Goal: Transaction & Acquisition: Subscribe to service/newsletter

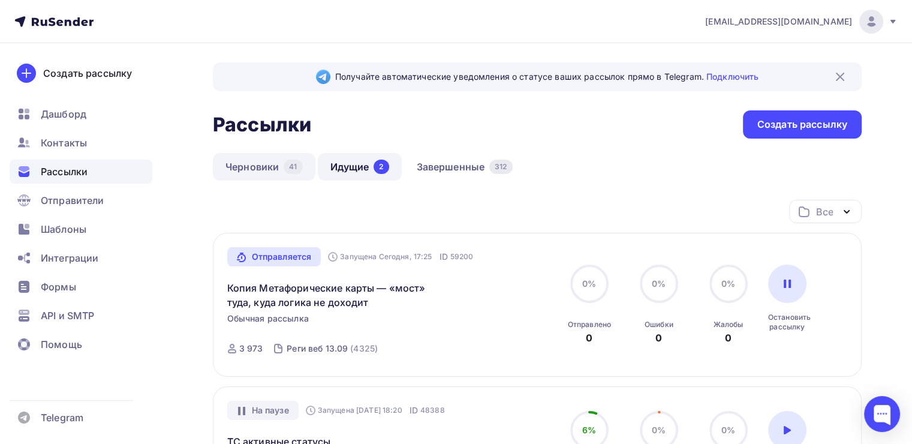
click at [264, 164] on link "Черновики 41" at bounding box center [264, 167] width 103 height 28
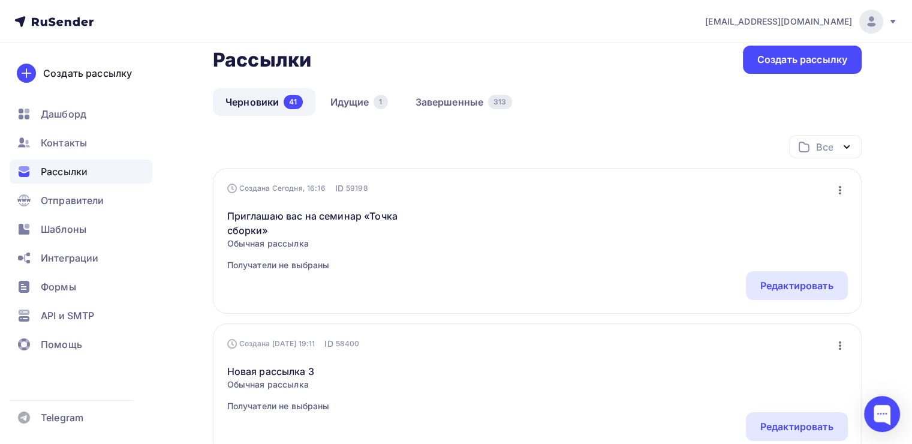
scroll to position [89, 0]
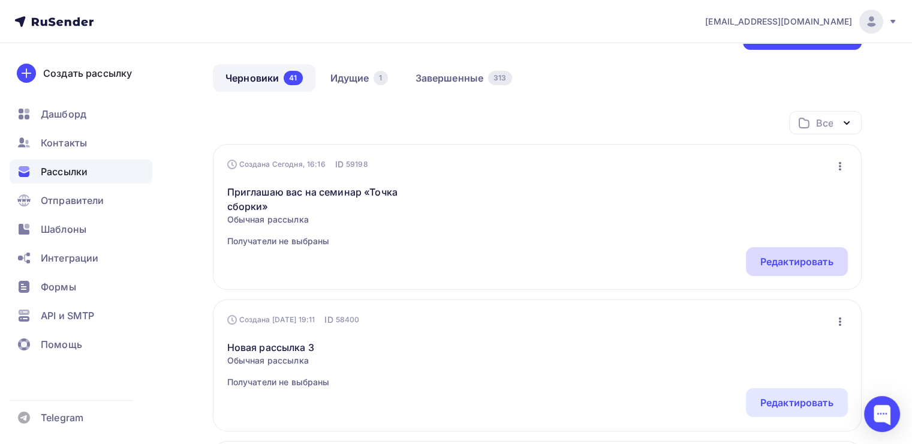
click at [762, 254] on div "Редактировать" at bounding box center [796, 261] width 73 height 14
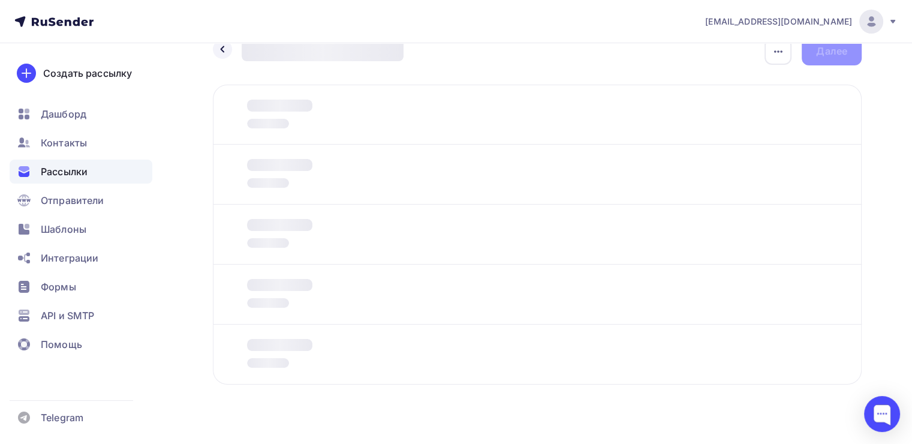
scroll to position [30, 0]
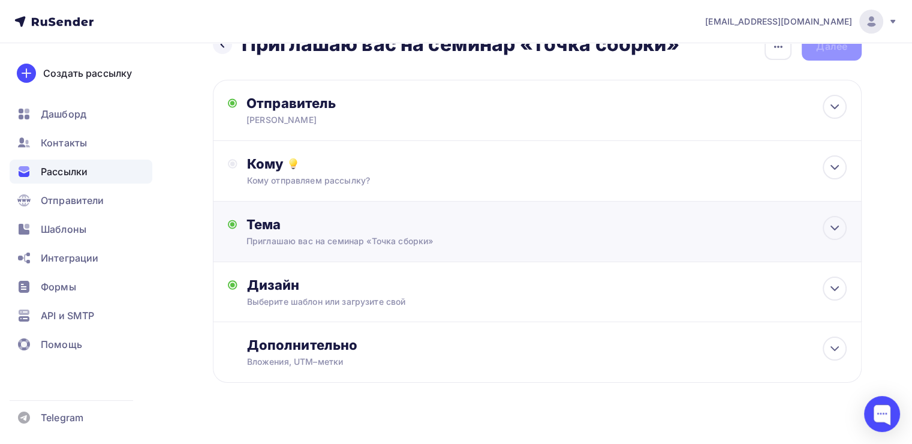
click at [483, 259] on div "Тема Приглашаю вас на семинар «Точка сборки» Тема * Приглашаю вас на семинар «Т…" at bounding box center [537, 231] width 649 height 61
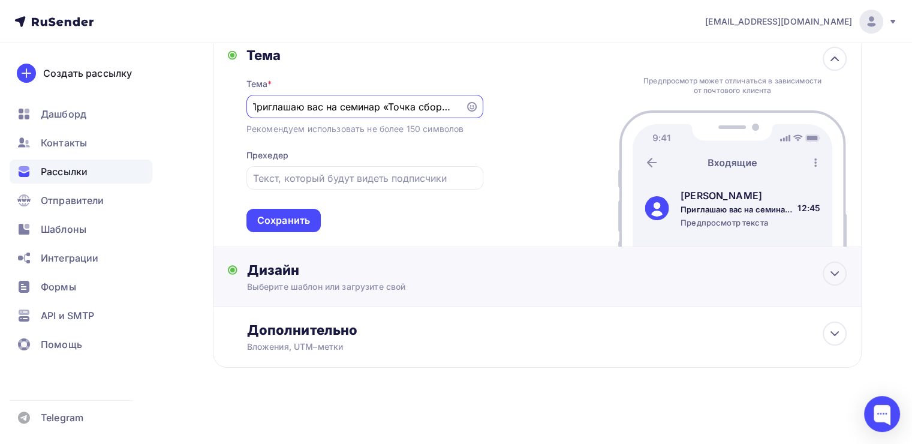
scroll to position [0, 0]
click at [483, 290] on div "Выберите шаблон или загрузите свой" at bounding box center [516, 287] width 539 height 12
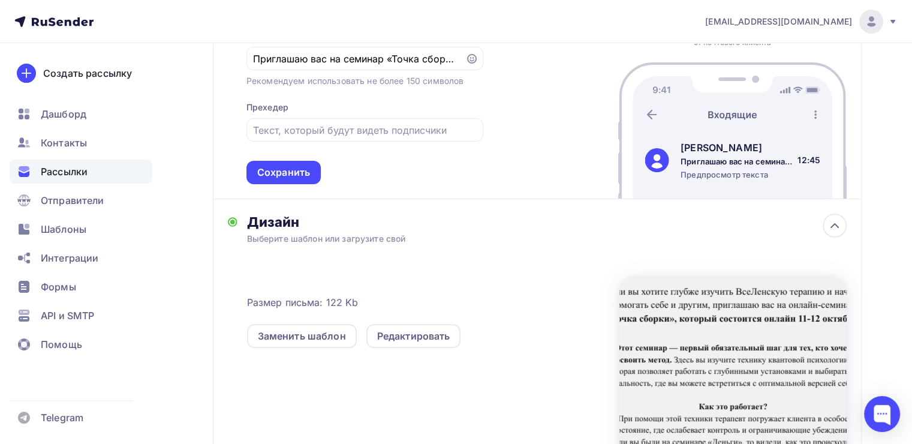
scroll to position [249, 0]
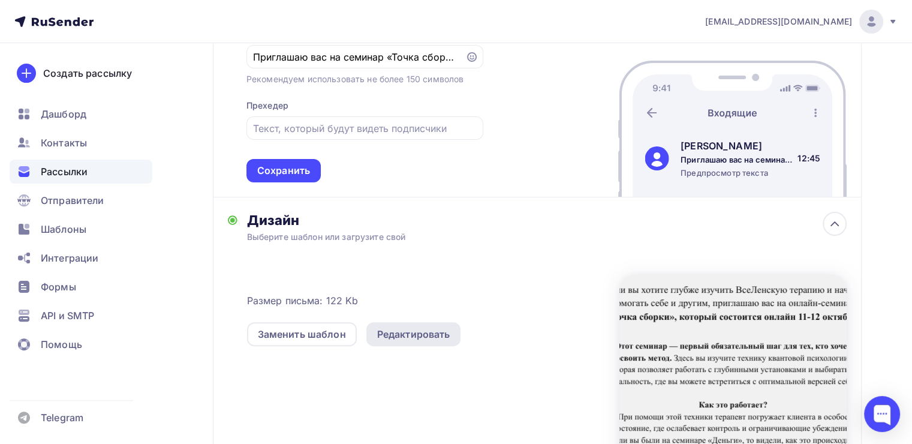
click at [430, 327] on div "Редактировать" at bounding box center [413, 334] width 73 height 14
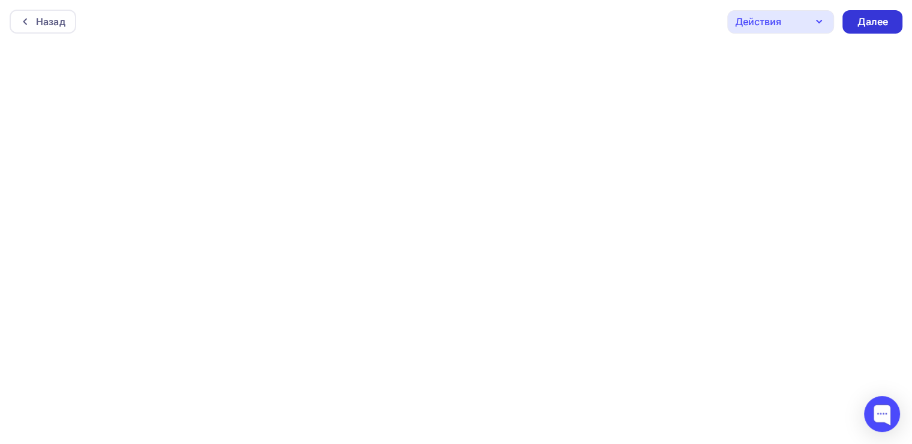
click at [862, 17] on div "Далее" at bounding box center [872, 22] width 31 height 14
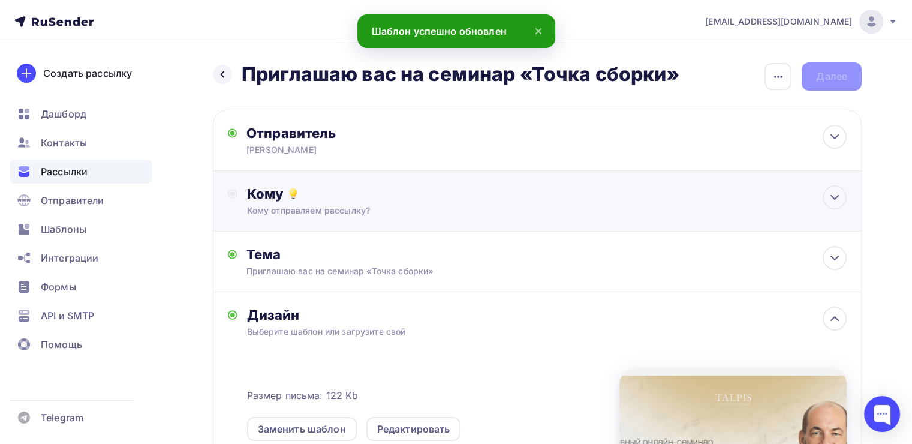
click at [396, 177] on div "Кому Кому отправляем рассылку? Списки получателей Выберите список Все списки id…" at bounding box center [537, 201] width 649 height 61
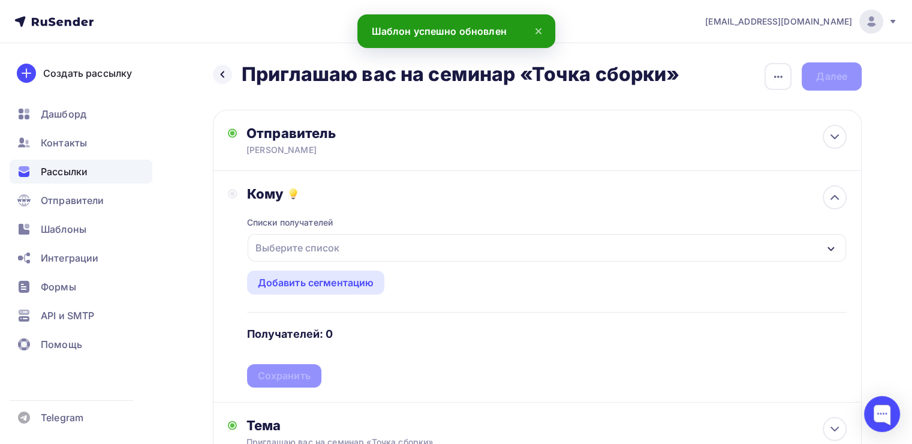
click at [315, 249] on div "Выберите список" at bounding box center [298, 248] width 94 height 22
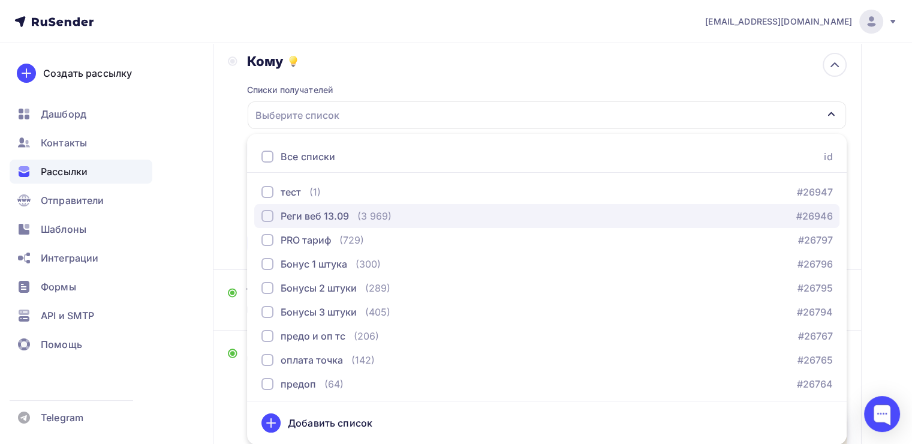
click at [265, 220] on div "button" at bounding box center [267, 216] width 12 height 12
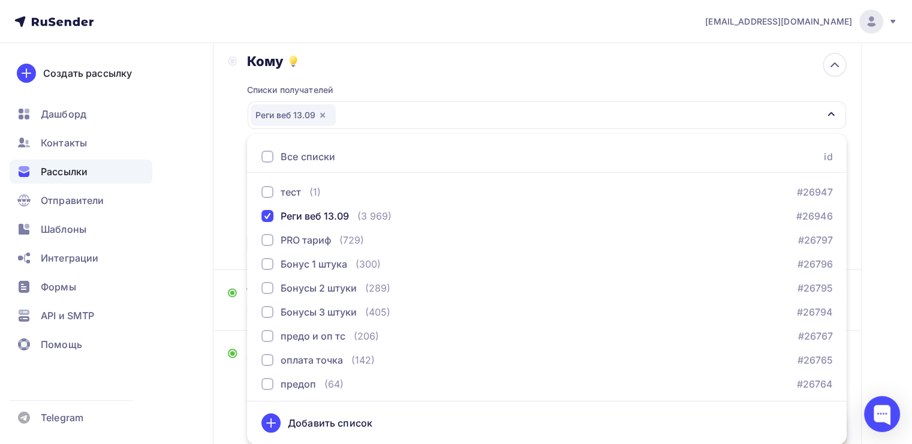
click at [233, 210] on div "Кому Списки получателей Реги веб 13.09 Все списки id тест (1) #26947 Реги веб 1…" at bounding box center [537, 154] width 619 height 202
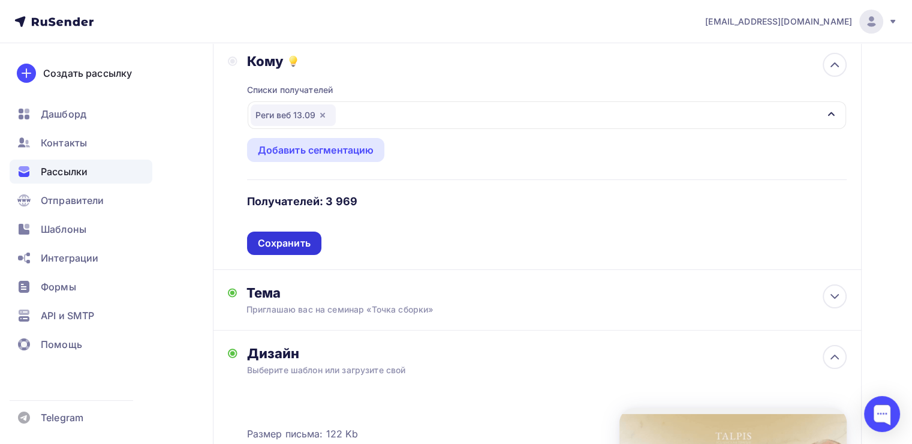
click at [300, 233] on div "Сохранить" at bounding box center [284, 242] width 74 height 23
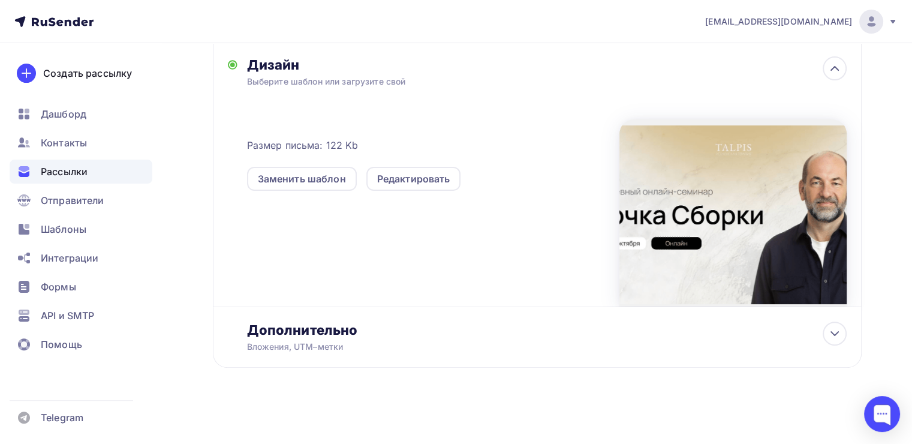
scroll to position [0, 0]
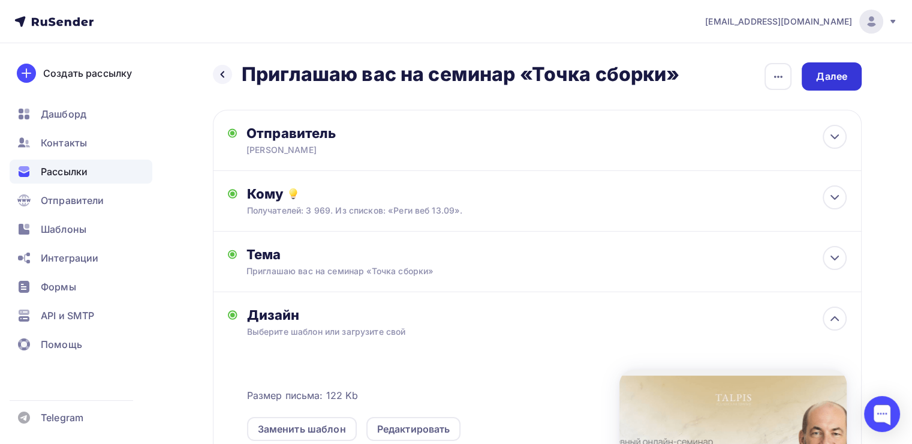
click at [820, 83] on div "Далее" at bounding box center [831, 77] width 31 height 14
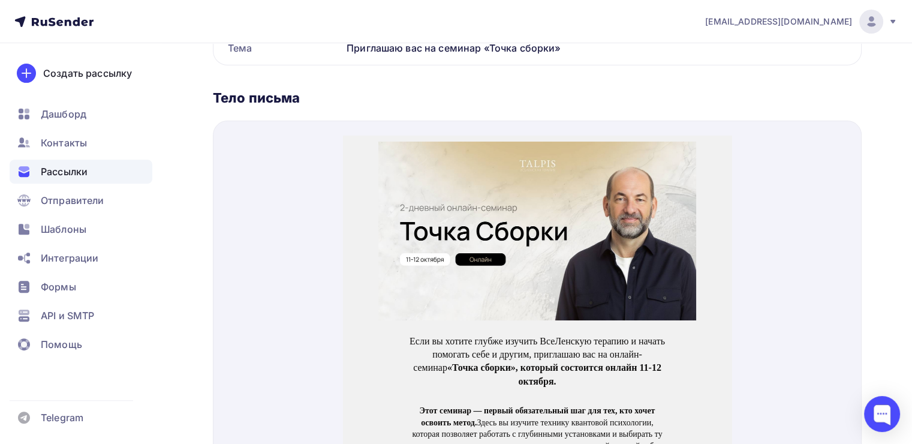
scroll to position [421, 0]
click at [550, 208] on img at bounding box center [537, 215] width 318 height 179
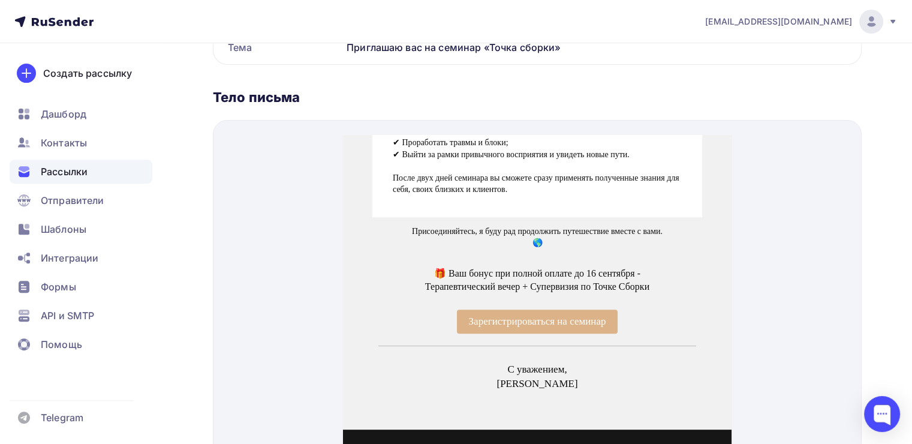
scroll to position [474, 0]
click at [468, 294] on span "Зарегистрироваться на семинар" at bounding box center [537, 306] width 161 height 24
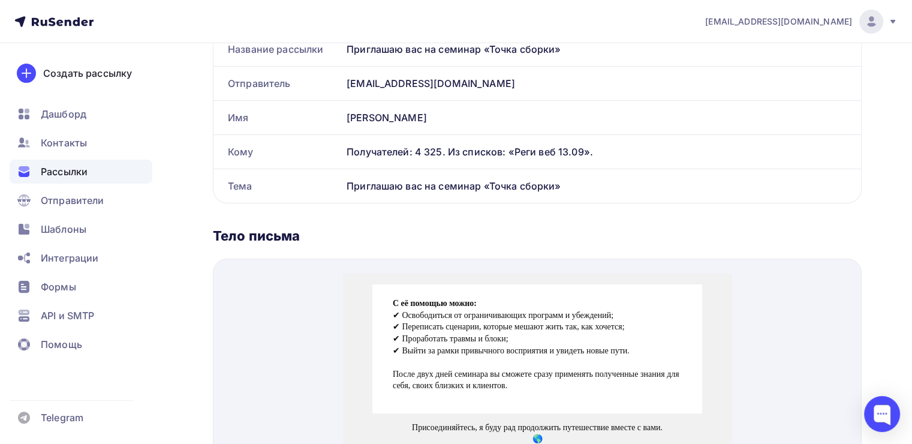
scroll to position [0, 0]
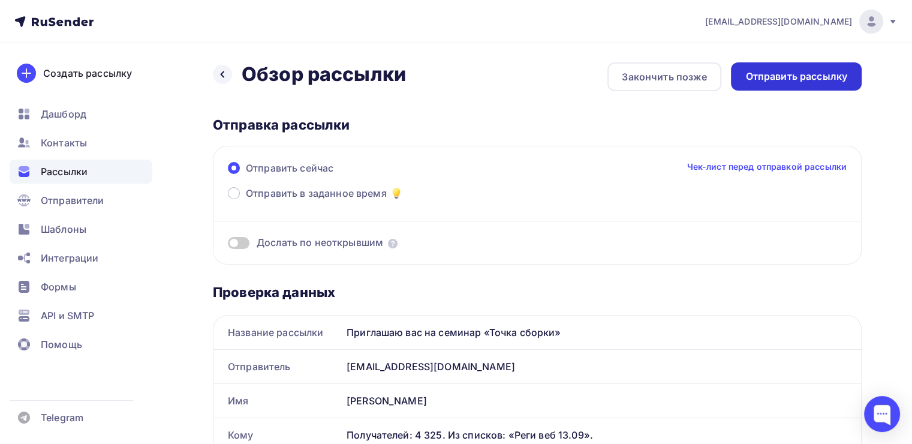
click at [763, 74] on div "Отправить рассылку" at bounding box center [796, 77] width 102 height 14
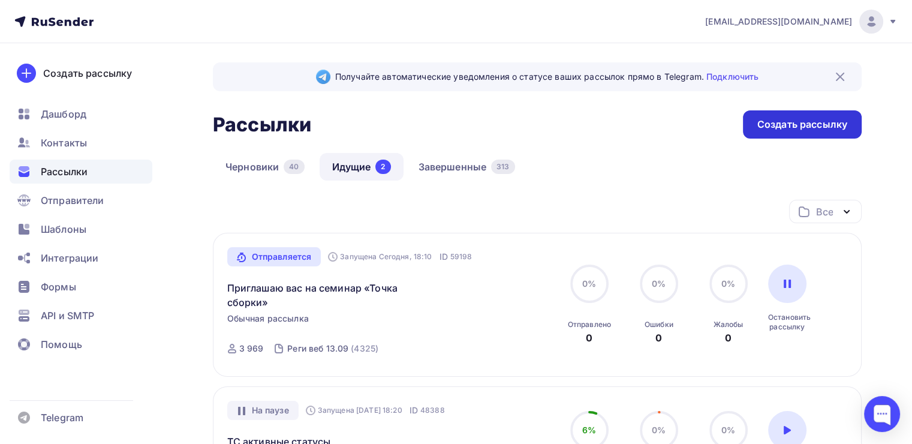
click at [764, 125] on div "Создать рассылку" at bounding box center [802, 124] width 90 height 14
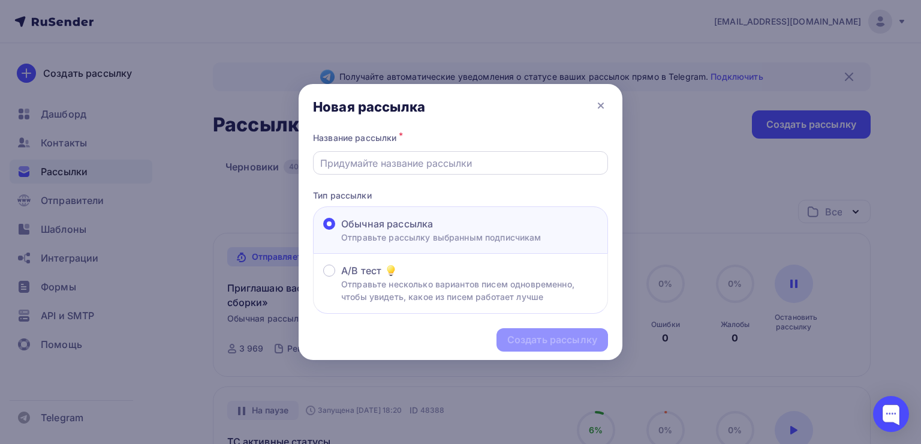
click at [427, 171] on div at bounding box center [460, 162] width 295 height 23
click at [424, 166] on input "text" at bounding box center [460, 163] width 281 height 14
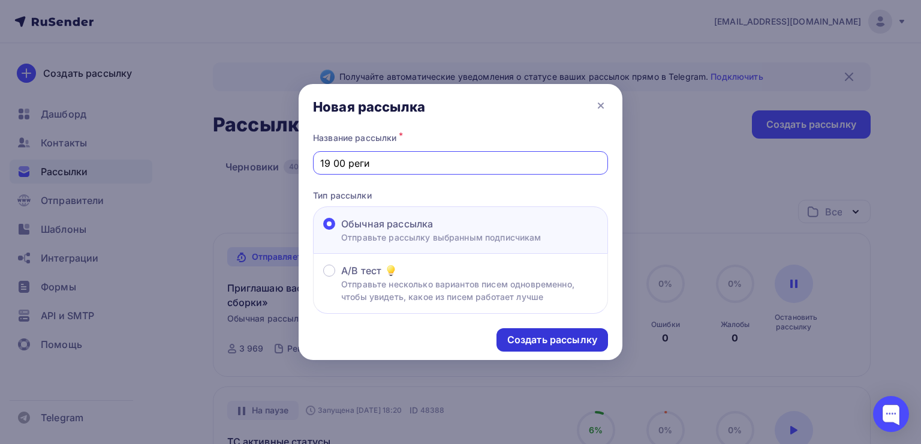
type input "19 00 реги"
click at [551, 333] on div "Создать рассылку" at bounding box center [552, 340] width 90 height 14
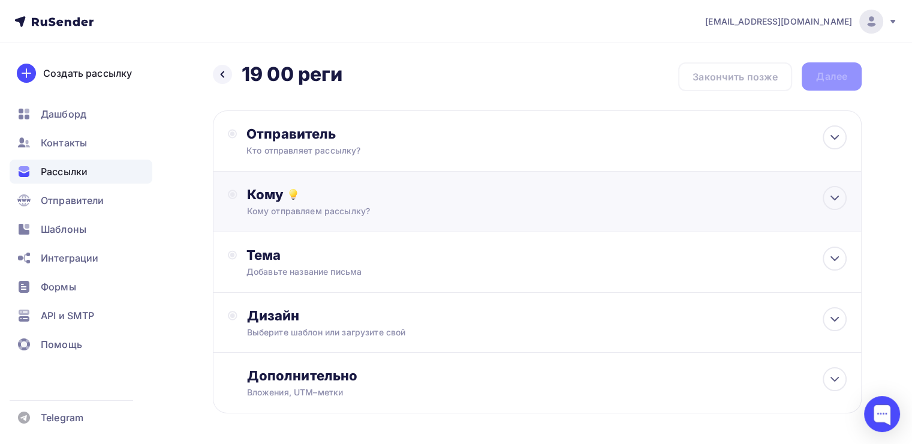
scroll to position [46, 0]
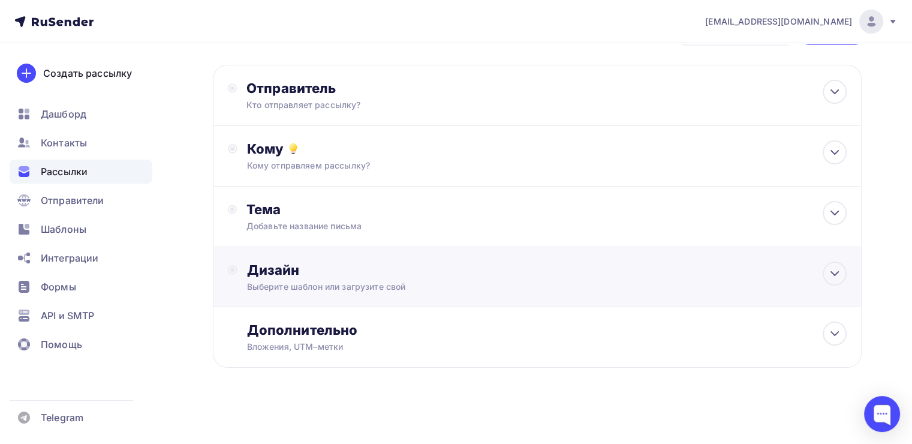
click at [461, 258] on div "Дизайн Выберите шаблон или загрузите свой" at bounding box center [537, 277] width 649 height 60
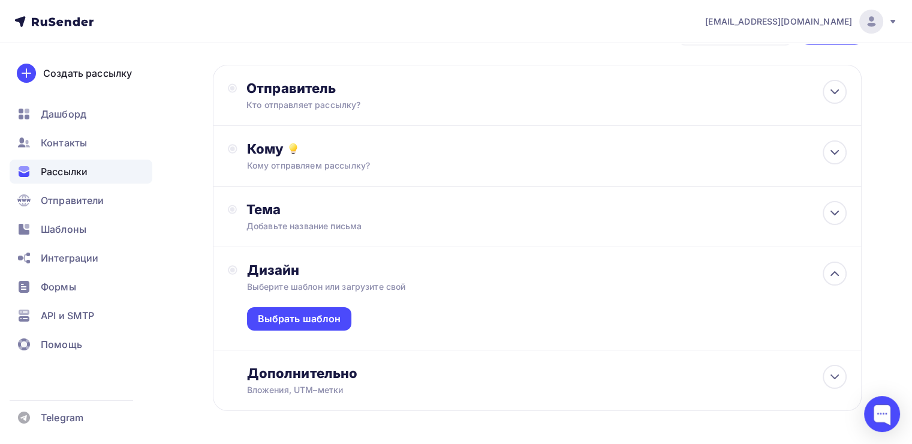
click at [307, 330] on div "Выбрать шаблон" at bounding box center [546, 321] width 599 height 57
click at [308, 319] on div "Выбрать шаблон" at bounding box center [299, 319] width 83 height 14
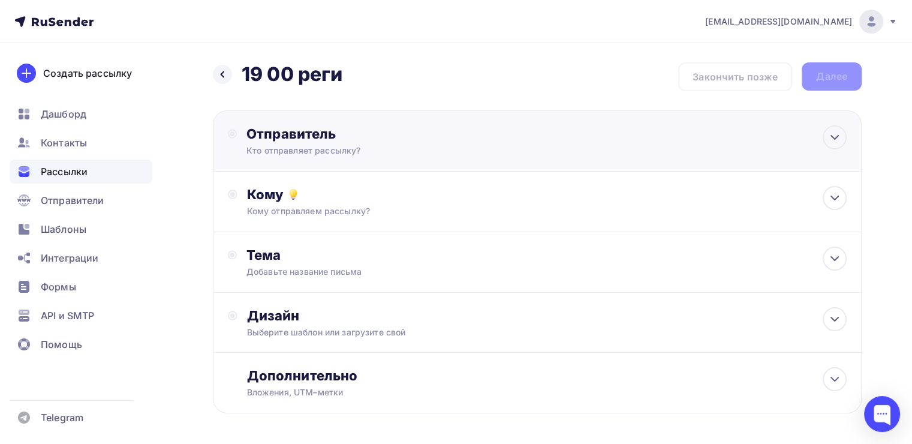
click at [276, 138] on div "Отправитель" at bounding box center [376, 133] width 260 height 17
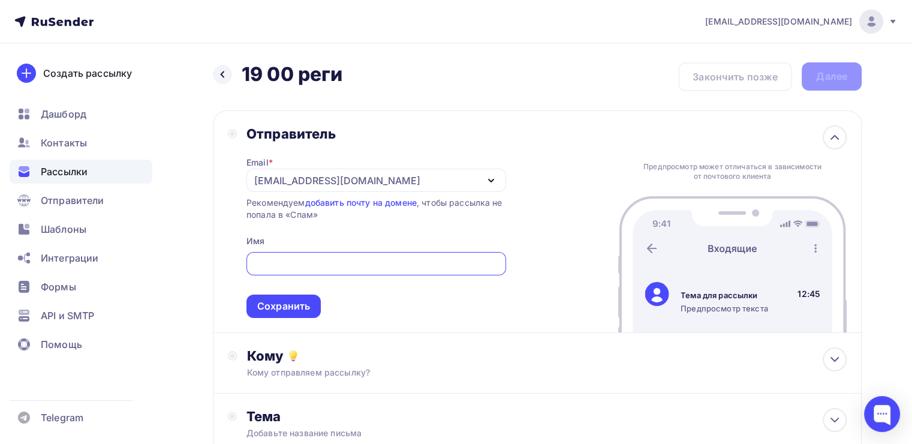
click at [272, 182] on div "[EMAIL_ADDRESS][DOMAIN_NAME]" at bounding box center [337, 180] width 166 height 14
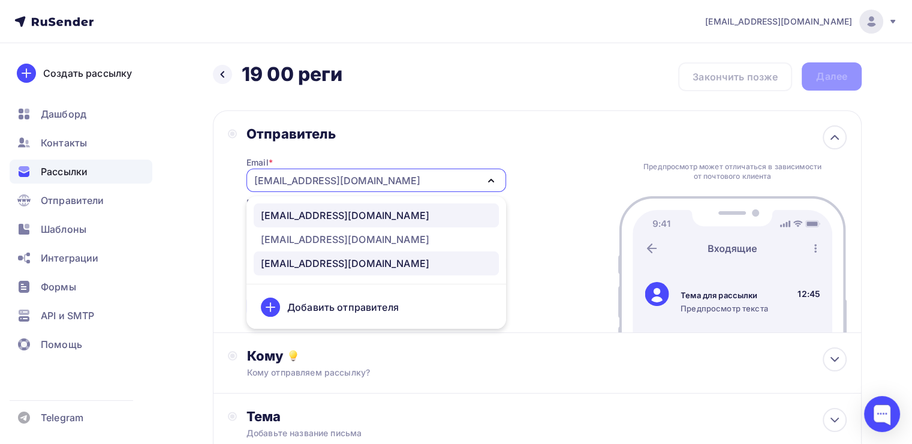
click at [276, 216] on div "[EMAIL_ADDRESS][DOMAIN_NAME]" at bounding box center [345, 215] width 168 height 14
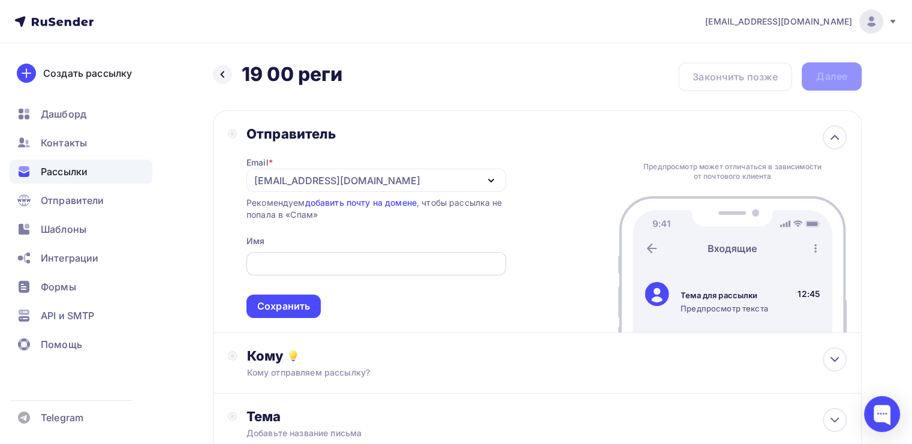
click at [300, 258] on input "text" at bounding box center [376, 264] width 246 height 14
click at [273, 299] on div "Сохранить" at bounding box center [283, 306] width 53 height 14
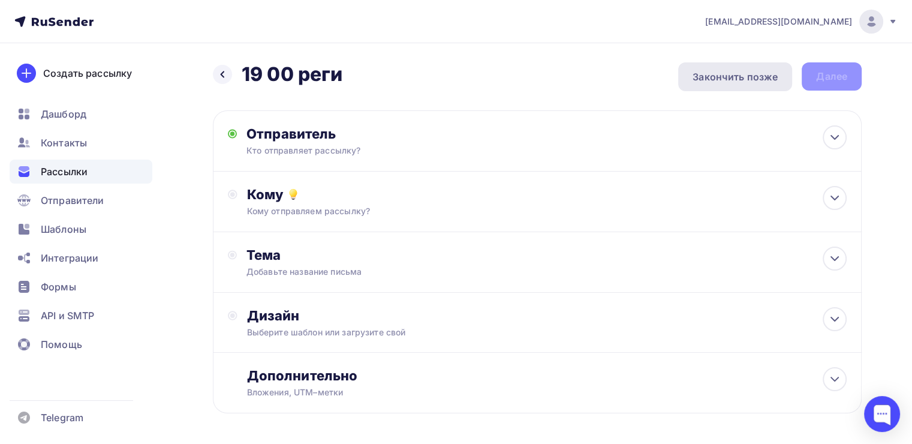
click at [693, 82] on div "Закончить позже" at bounding box center [734, 77] width 85 height 14
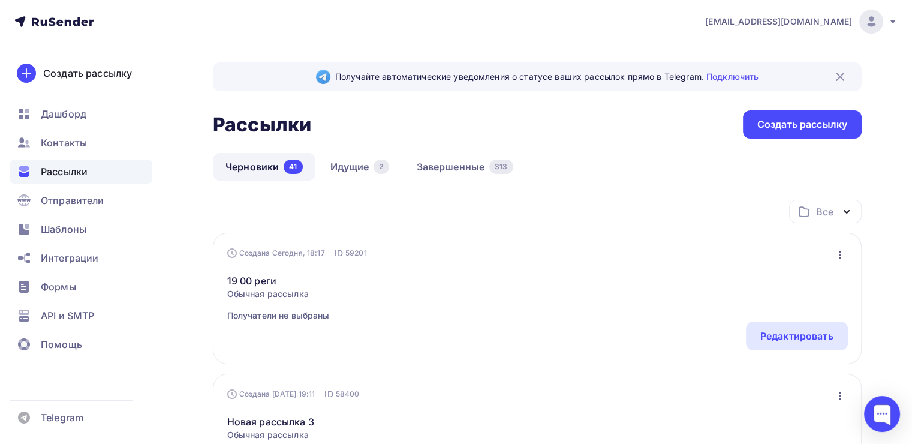
click at [53, 155] on ul "Дашборд Контакты Рассылки Отправители Шаблоны Интеграции Формы API и SMTP Помощь" at bounding box center [81, 232] width 143 height 261
click at [54, 135] on span "Контакты" at bounding box center [64, 142] width 46 height 14
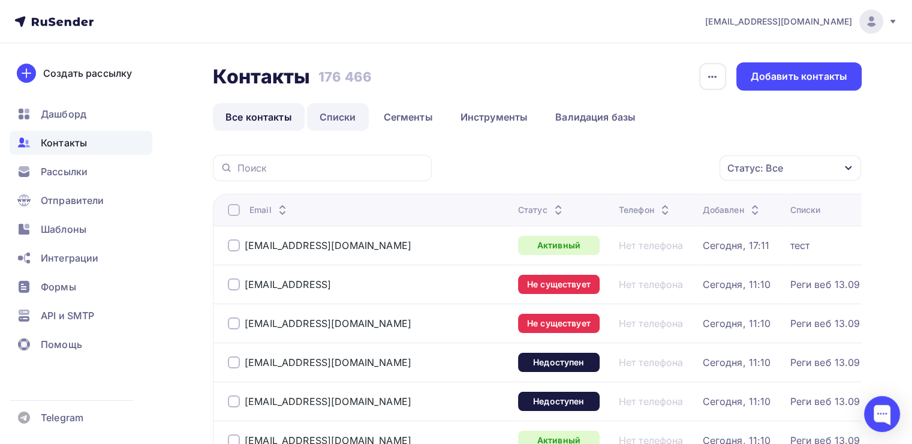
click at [339, 119] on link "Списки" at bounding box center [338, 117] width 62 height 28
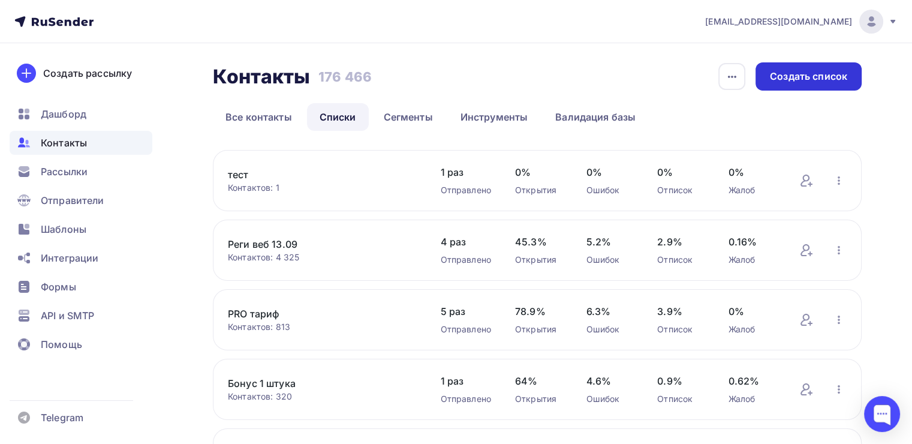
click at [780, 77] on div "Создать список" at bounding box center [808, 77] width 77 height 14
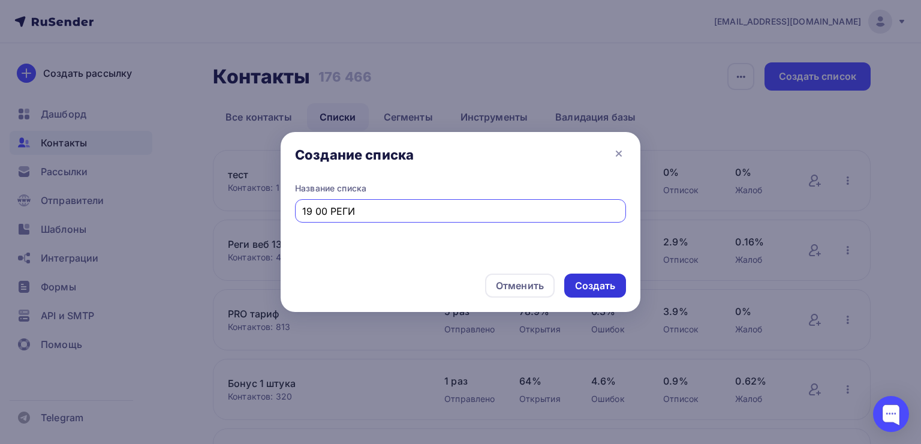
type input "19 00 РЕГИ"
click at [591, 282] on div "Создать" at bounding box center [595, 286] width 40 height 14
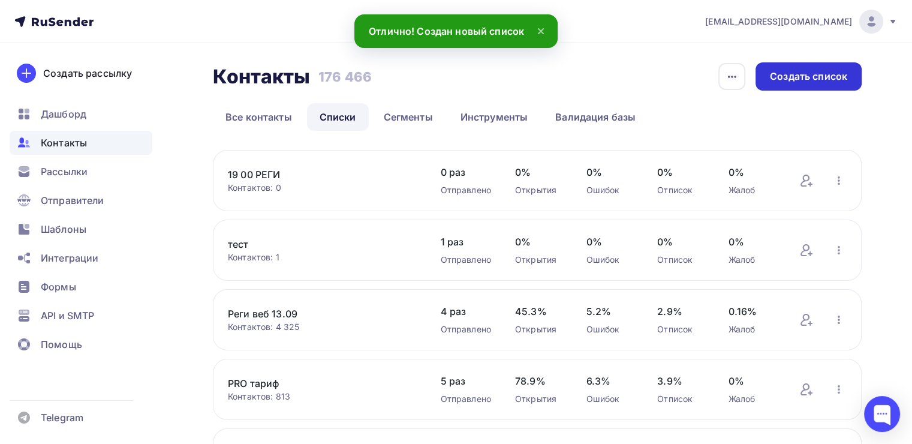
click at [787, 90] on div "Создать список" at bounding box center [808, 76] width 106 height 28
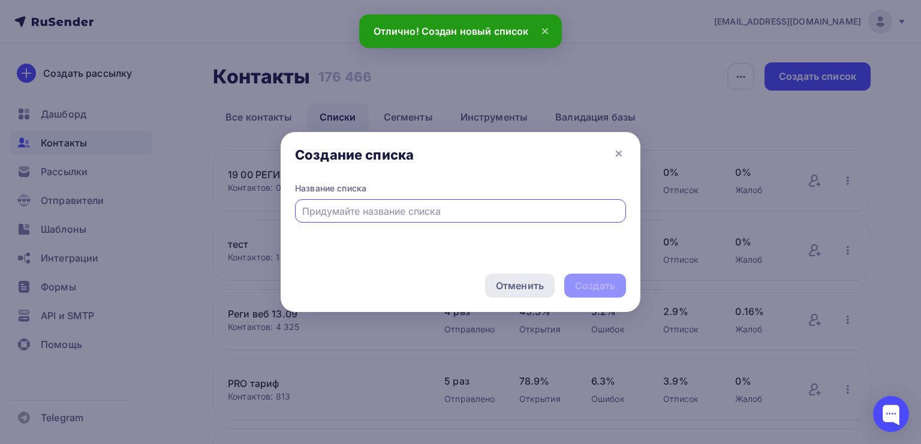
click at [535, 285] on div "Отменить" at bounding box center [520, 285] width 48 height 14
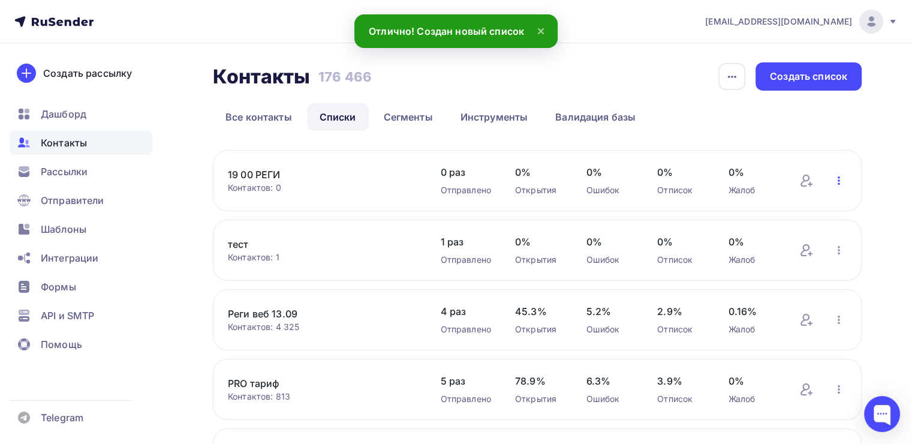
click at [842, 180] on icon "button" at bounding box center [838, 180] width 14 height 14
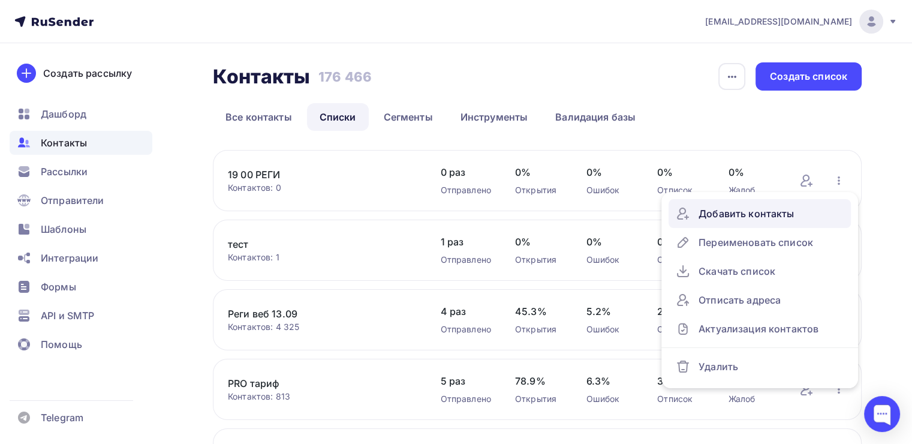
click at [722, 217] on div "Добавить контакты" at bounding box center [760, 213] width 168 height 19
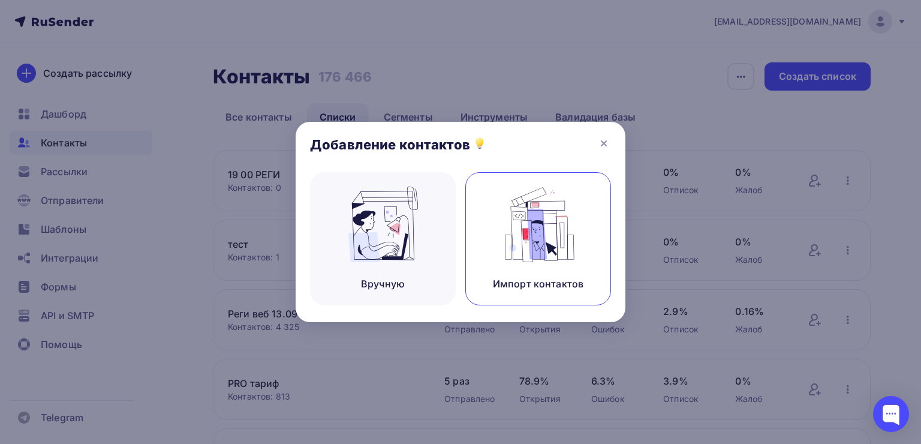
click at [517, 224] on img at bounding box center [538, 224] width 80 height 76
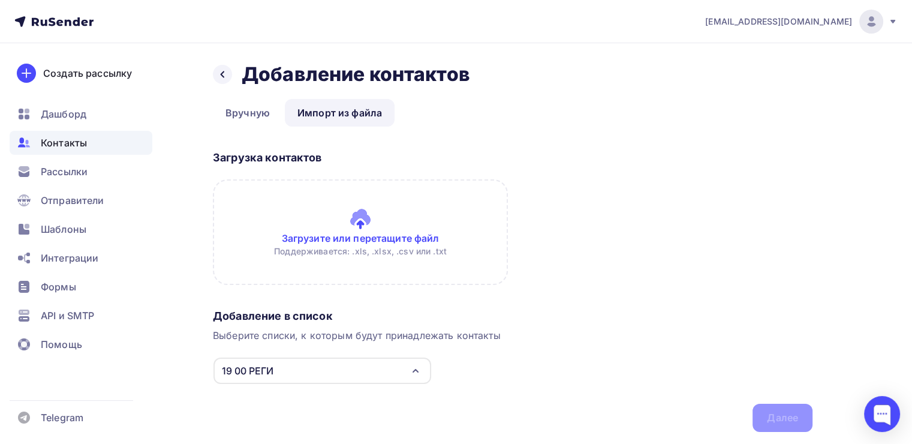
click at [323, 235] on input "file" at bounding box center [360, 232] width 295 height 106
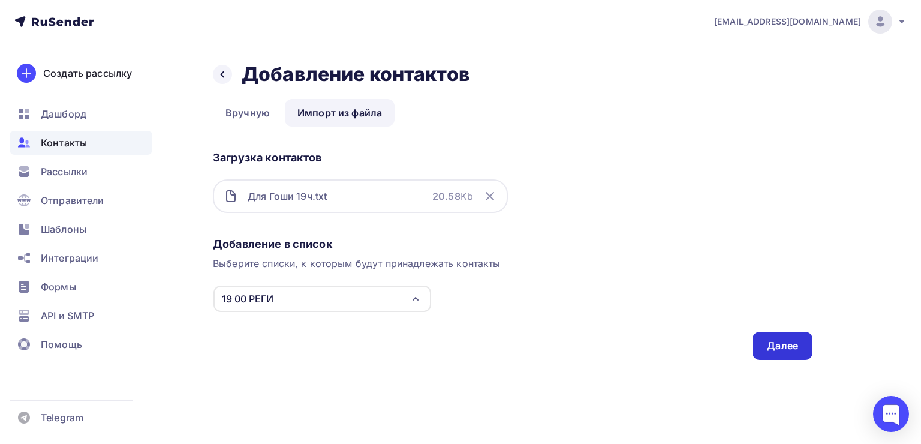
click at [773, 352] on div "Далее" at bounding box center [782, 345] width 60 height 28
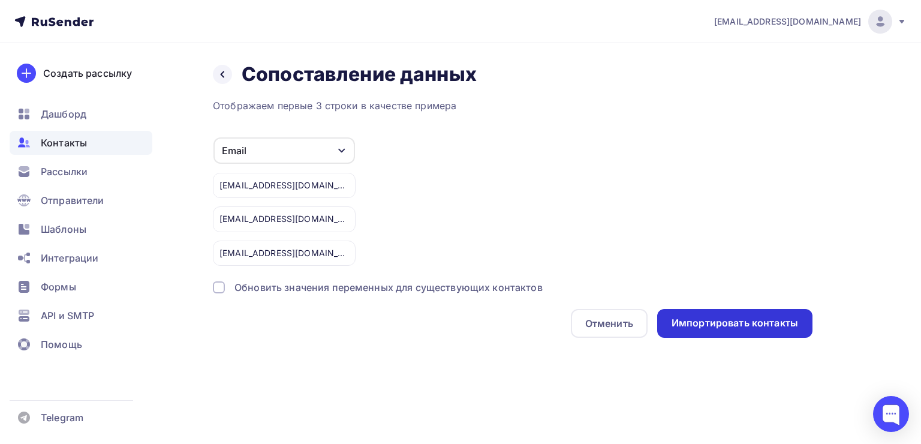
click at [731, 330] on div "Импортировать контакты" at bounding box center [734, 323] width 155 height 29
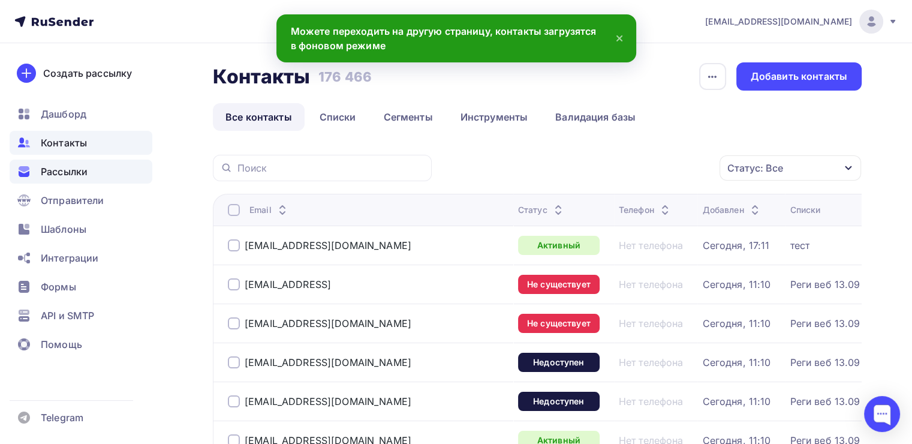
click at [46, 171] on span "Рассылки" at bounding box center [64, 171] width 47 height 14
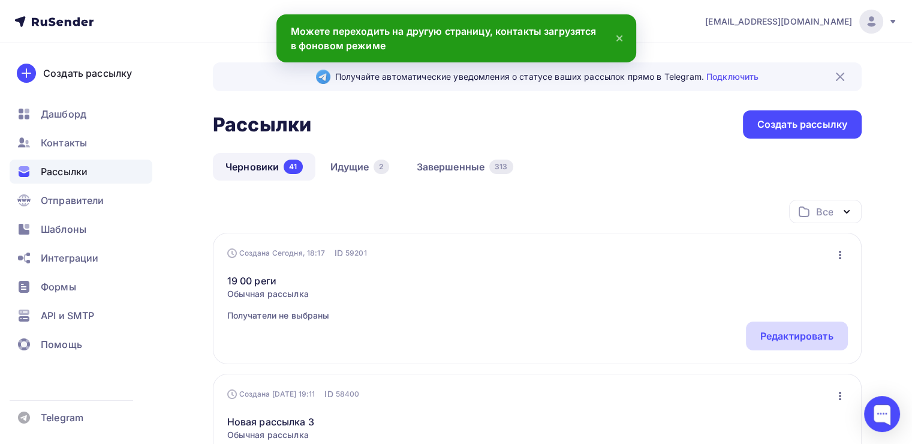
click at [813, 328] on div "Редактировать" at bounding box center [796, 335] width 73 height 14
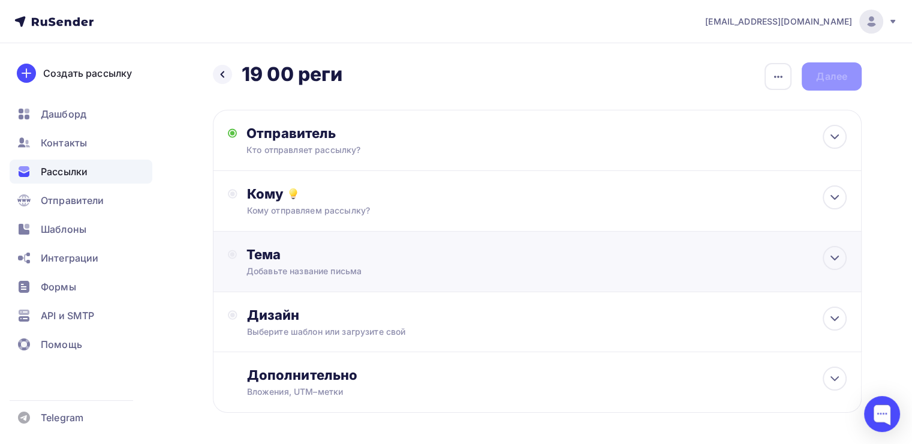
scroll to position [46, 0]
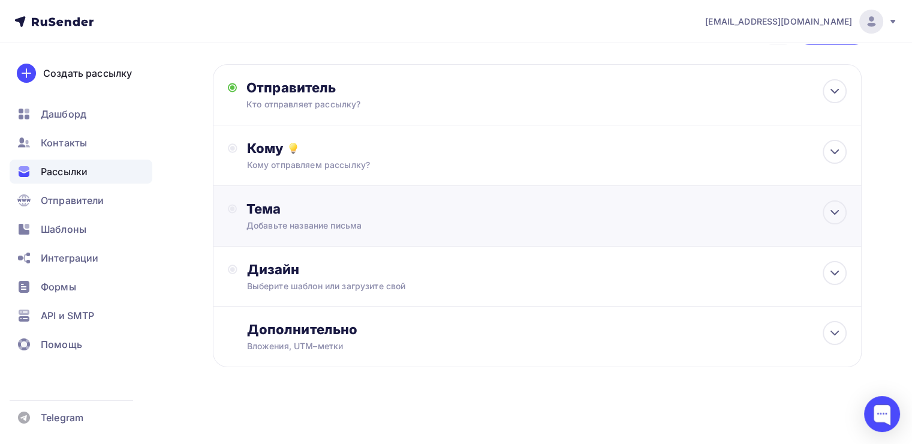
click at [351, 213] on div "Тема" at bounding box center [364, 208] width 237 height 17
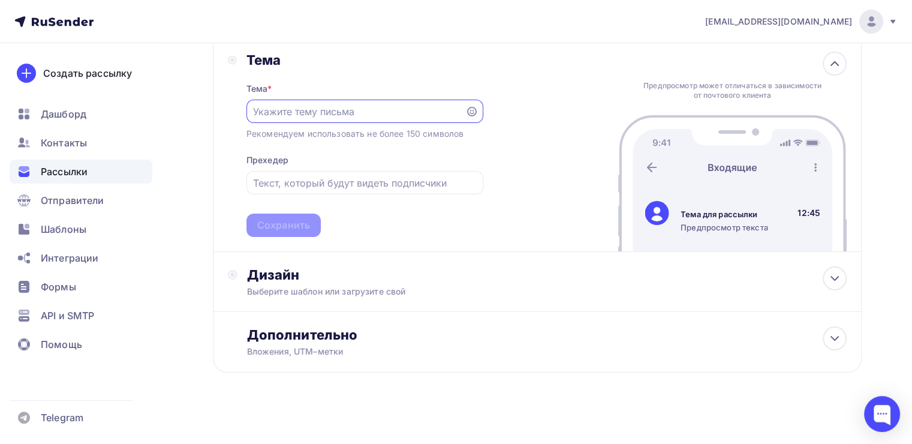
scroll to position [197, 0]
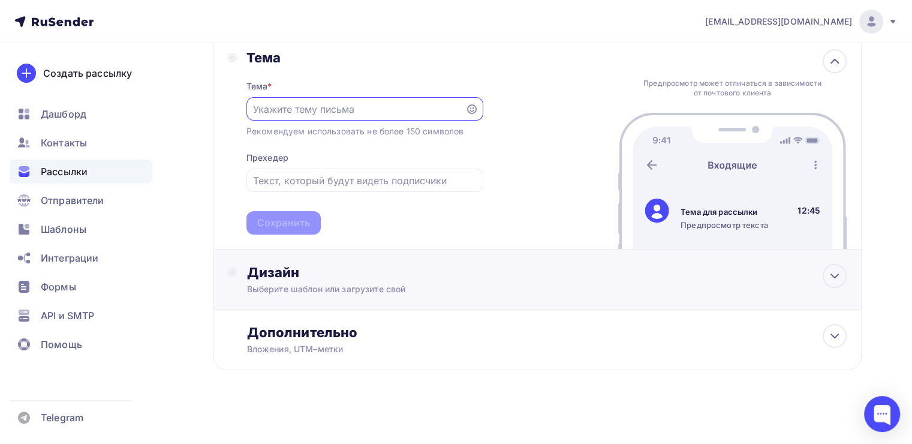
click at [331, 273] on div "Дизайн" at bounding box center [546, 272] width 599 height 17
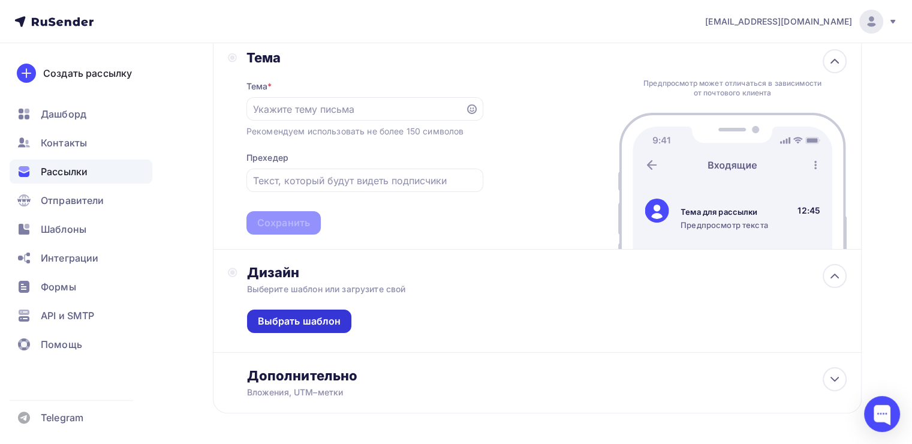
click at [309, 309] on div "Выбрать шаблон" at bounding box center [299, 320] width 105 height 23
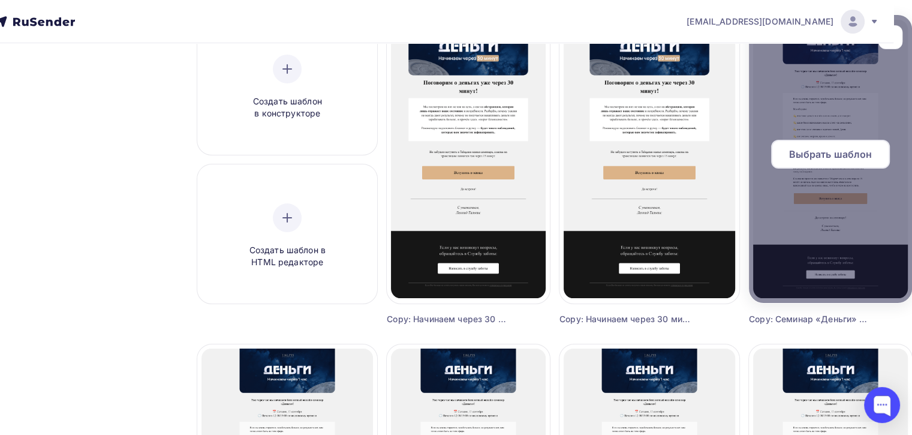
scroll to position [135, 19]
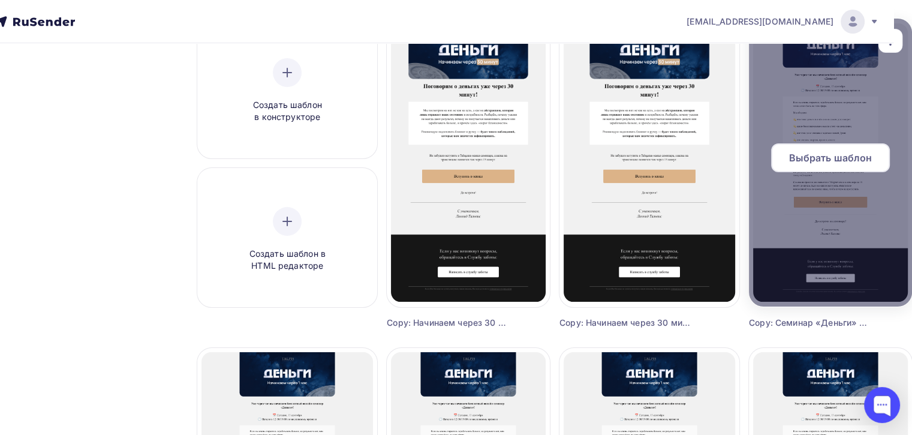
click at [784, 165] on div "Выбрать шаблон" at bounding box center [830, 157] width 119 height 29
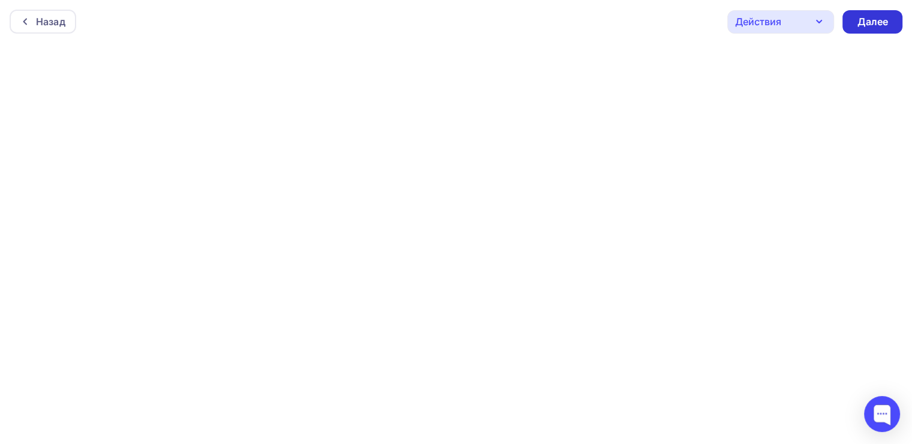
click at [857, 24] on div "Далее" at bounding box center [872, 22] width 31 height 14
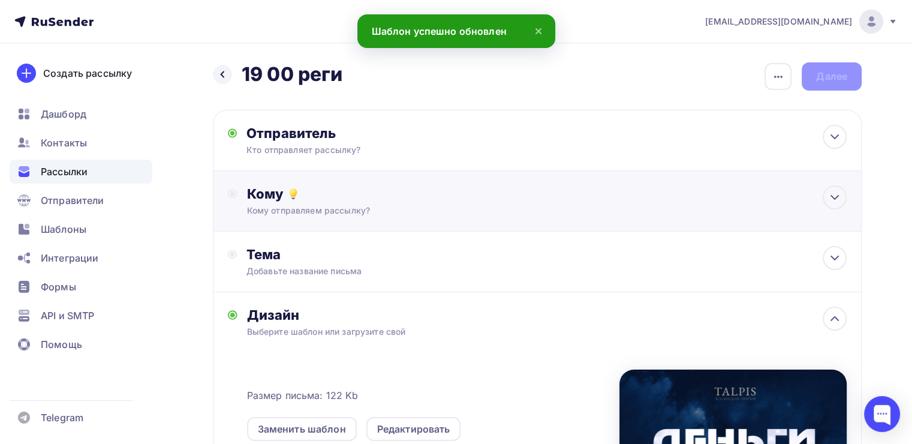
click at [397, 202] on div "Кому Кому отправляем рассылку? Списки получателей Выберите список Все списки id…" at bounding box center [546, 200] width 599 height 31
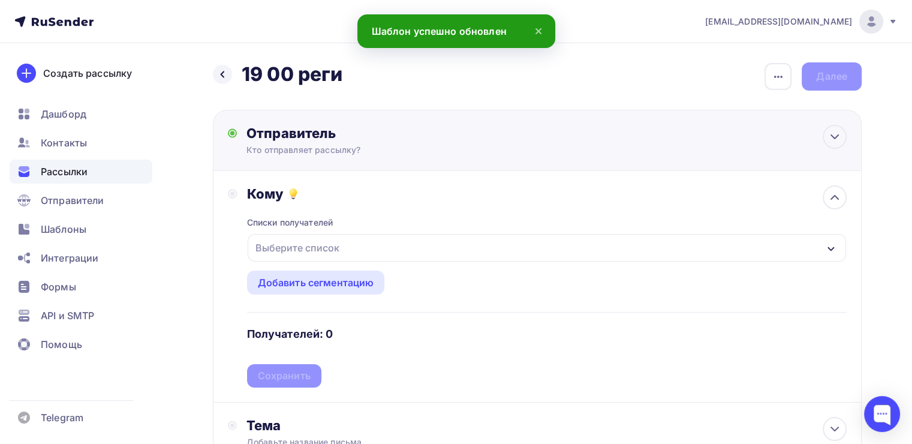
click at [281, 153] on div "Кто отправляет рассылку?" at bounding box center [363, 150] width 234 height 12
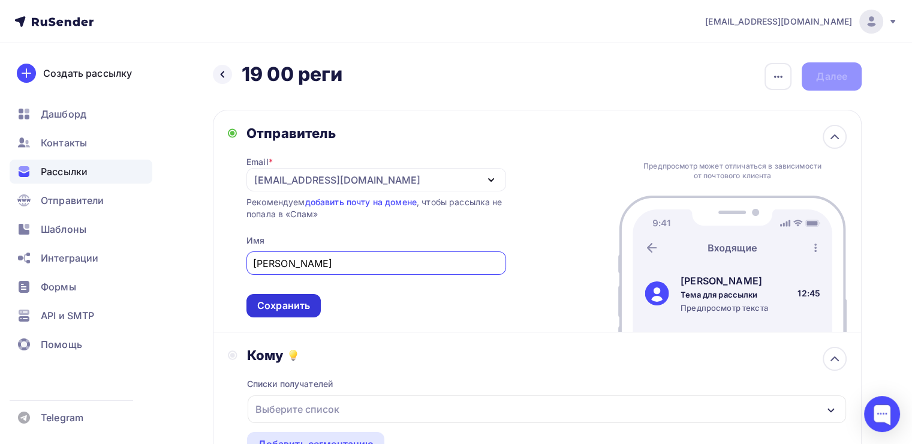
type input "[PERSON_NAME]"
click at [272, 308] on div "Сохранить" at bounding box center [283, 306] width 53 height 14
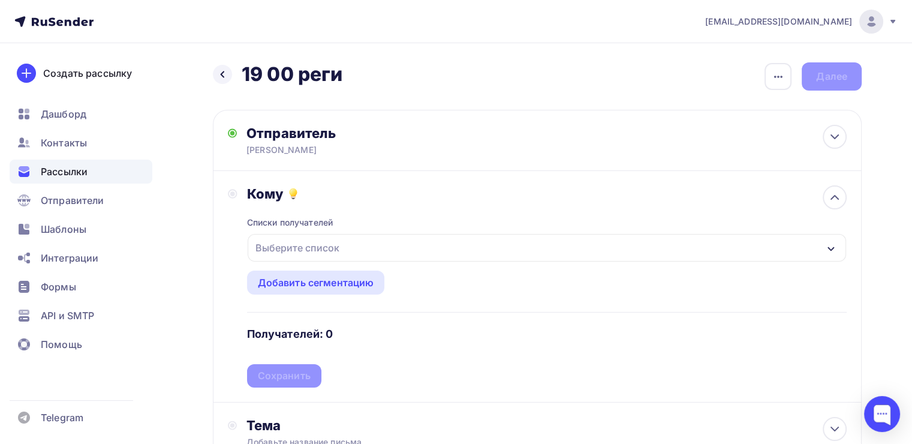
click at [345, 245] on div "Выберите список" at bounding box center [547, 248] width 598 height 28
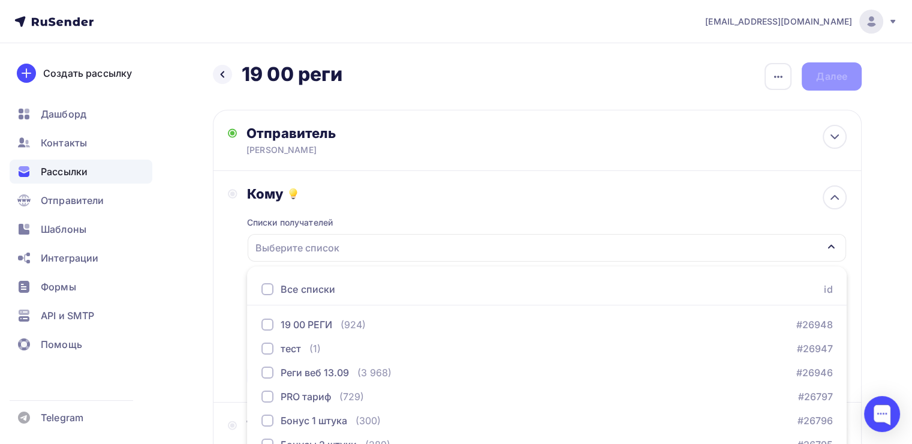
scroll to position [132, 0]
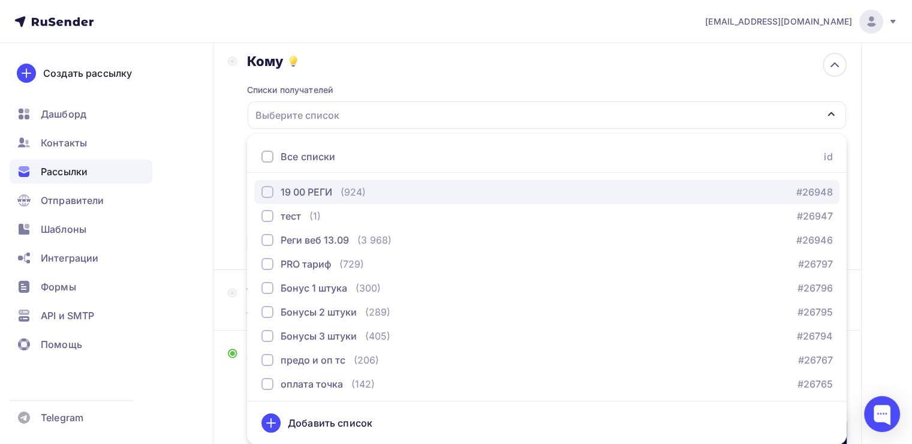
click at [266, 190] on div "button" at bounding box center [267, 192] width 12 height 12
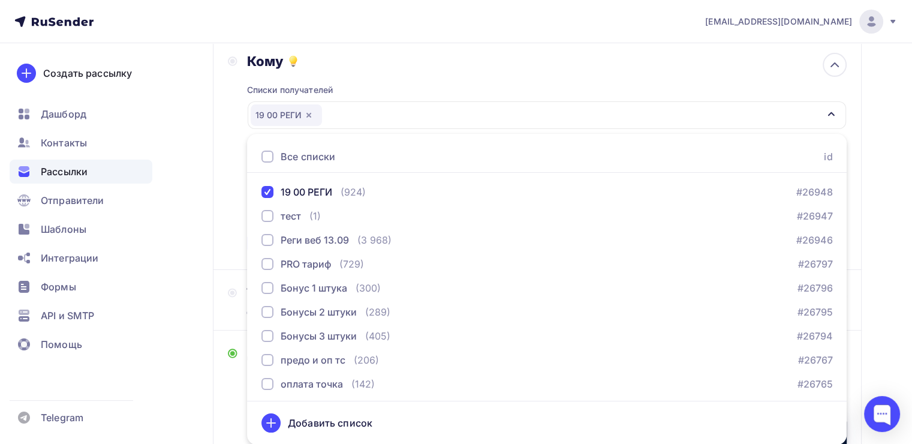
click at [210, 170] on div "Назад 19 00 реги 19 00 реги Закончить позже Переименовать рассылку Удалить Дале…" at bounding box center [456, 322] width 912 height 822
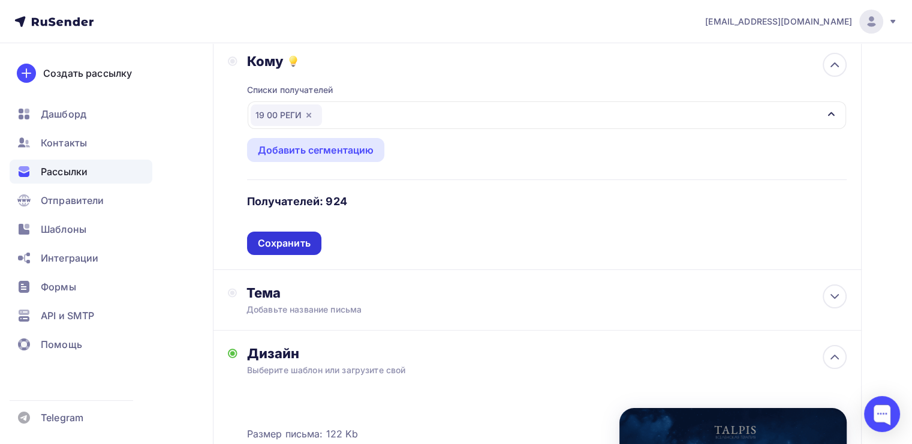
click at [285, 239] on div "Сохранить" at bounding box center [284, 243] width 53 height 14
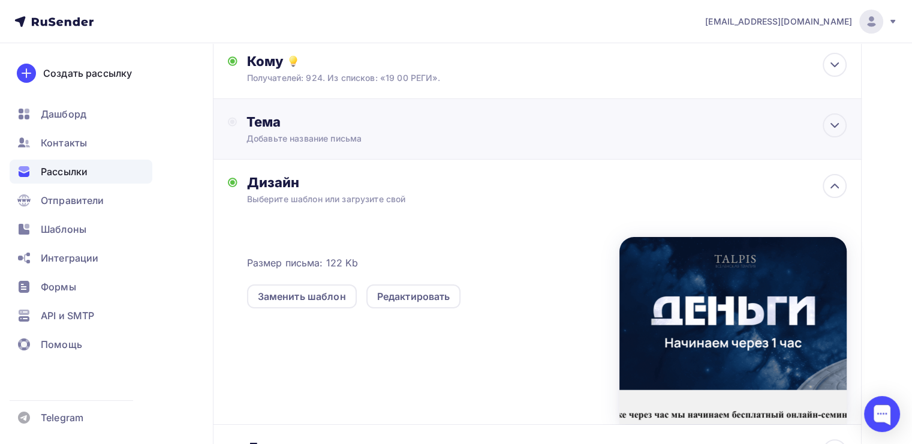
click at [428, 132] on div "Добавьте название письма" at bounding box center [352, 138] width 213 height 12
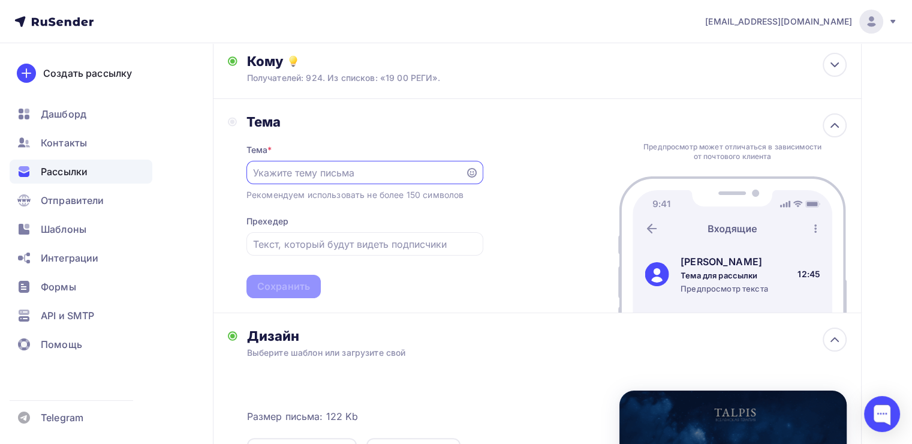
scroll to position [0, 0]
paste input "Семинар «Деньги» — через час"
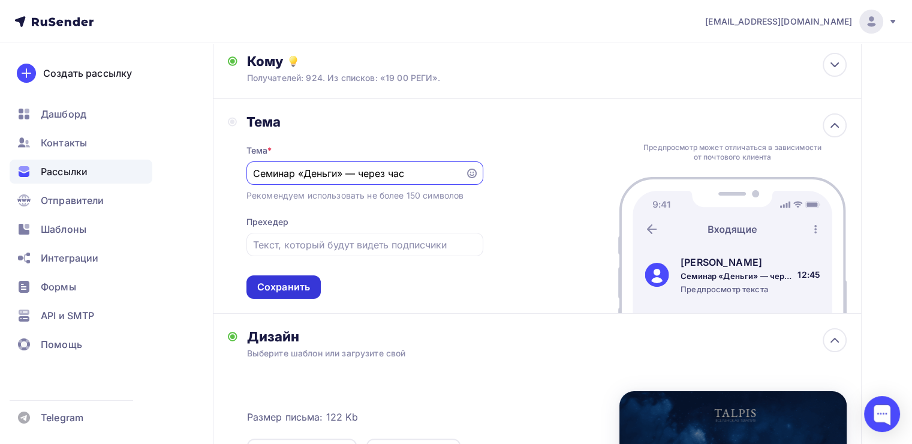
type input "Семинар «Деньги» — через час"
click at [263, 281] on div "Сохранить" at bounding box center [283, 287] width 53 height 14
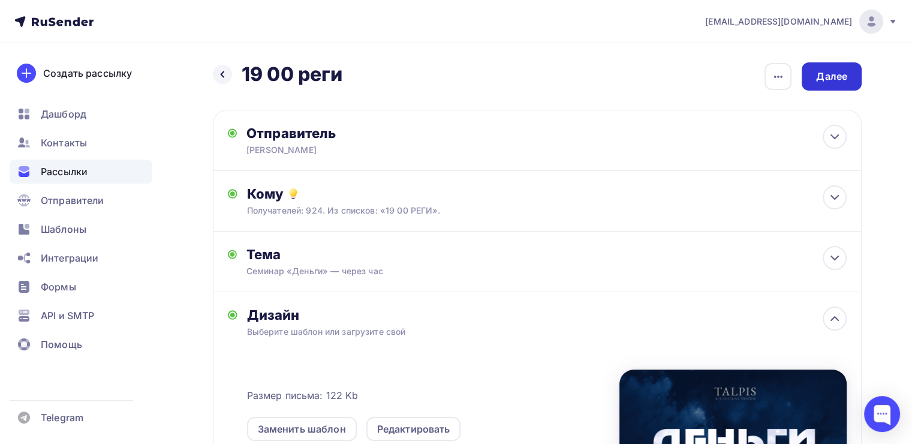
click at [844, 74] on div "Далее" at bounding box center [831, 77] width 31 height 14
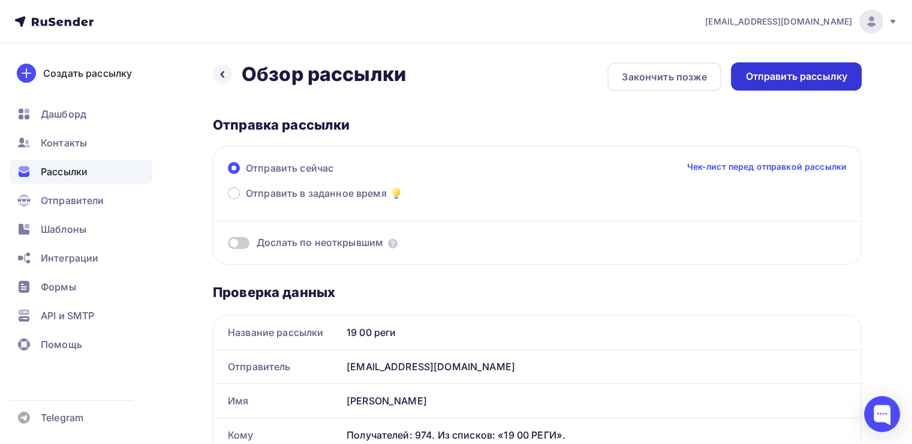
click at [782, 82] on div "Отправить рассылку" at bounding box center [796, 77] width 102 height 14
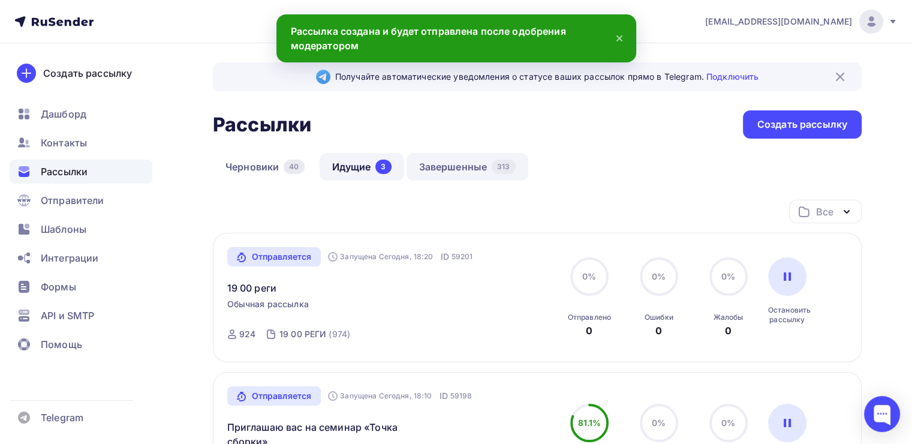
click at [440, 163] on link "Завершенные 313" at bounding box center [467, 167] width 122 height 28
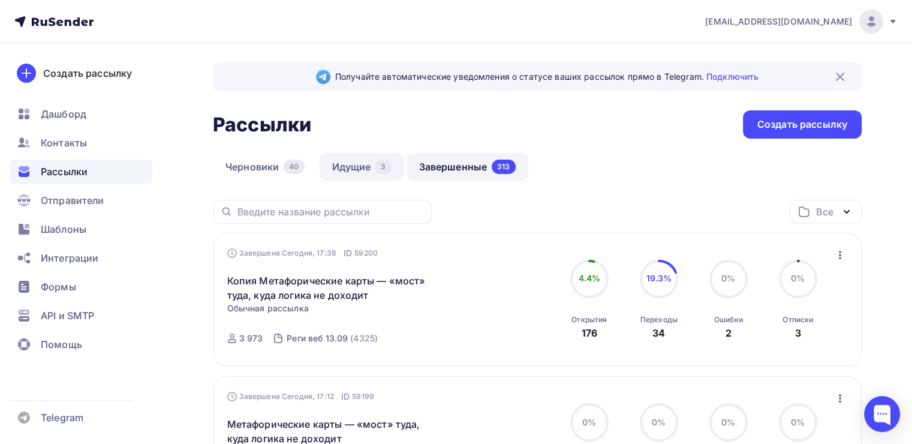
click at [354, 170] on link "Идущие 3" at bounding box center [362, 167] width 85 height 28
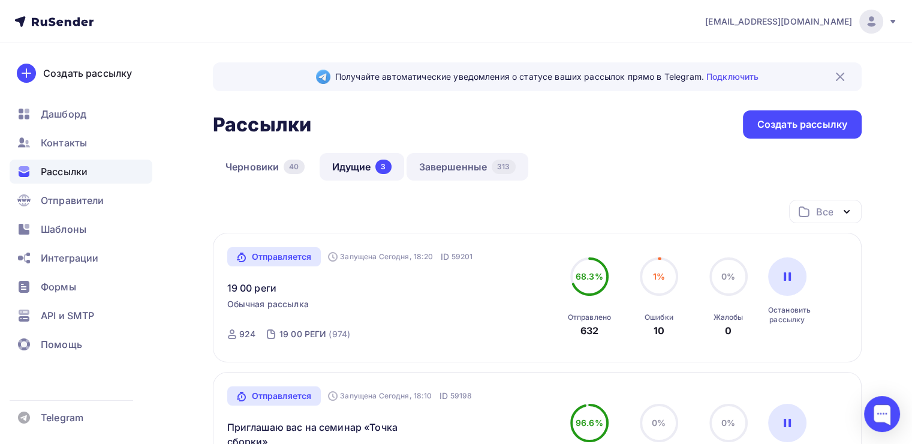
click at [474, 166] on link "Завершенные 313" at bounding box center [467, 167] width 122 height 28
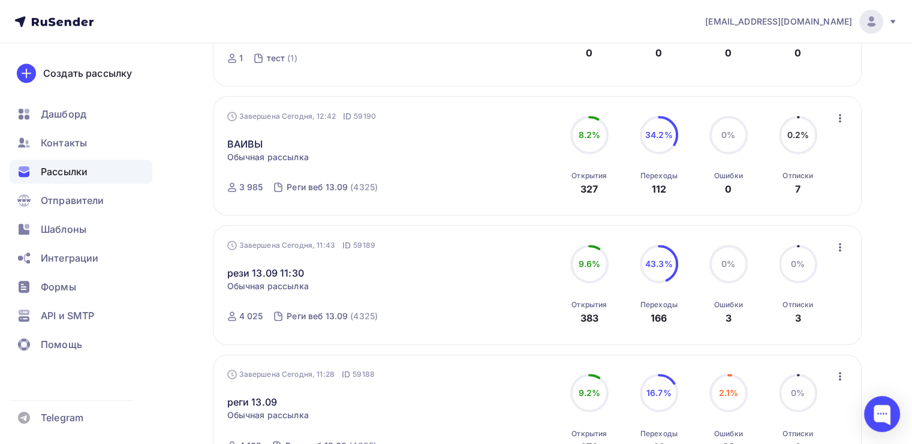
scroll to position [779, 0]
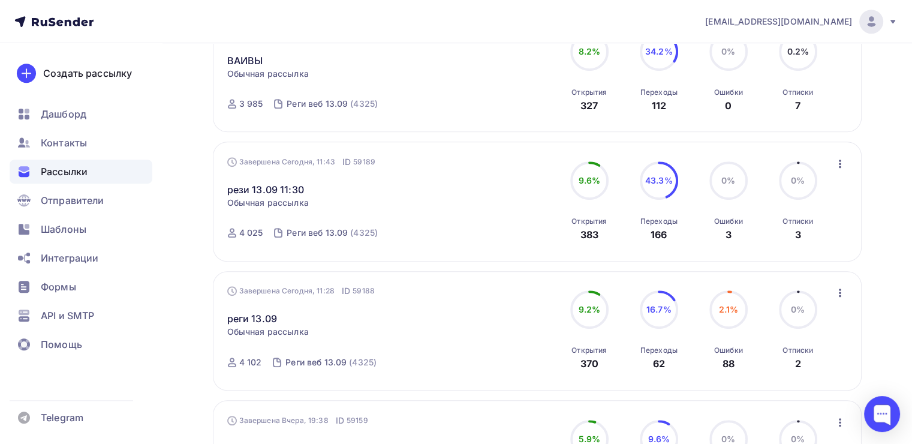
click at [837, 163] on icon "button" at bounding box center [840, 163] width 14 height 14
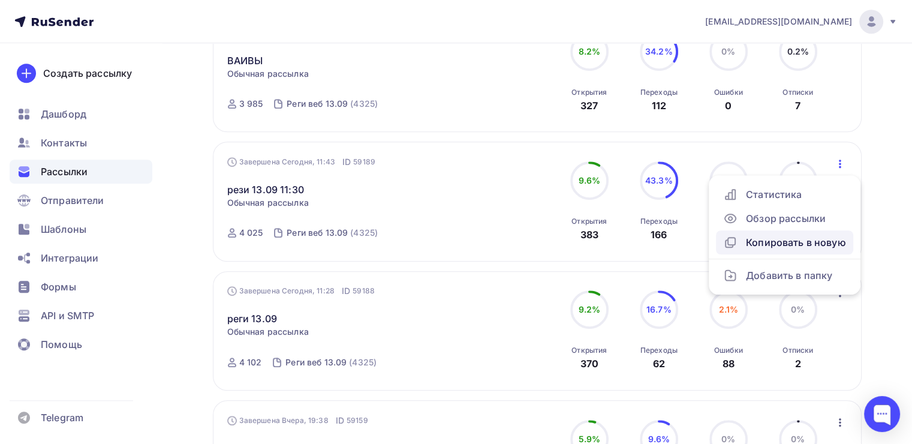
click at [751, 245] on div "Копировать в новую" at bounding box center [784, 242] width 123 height 14
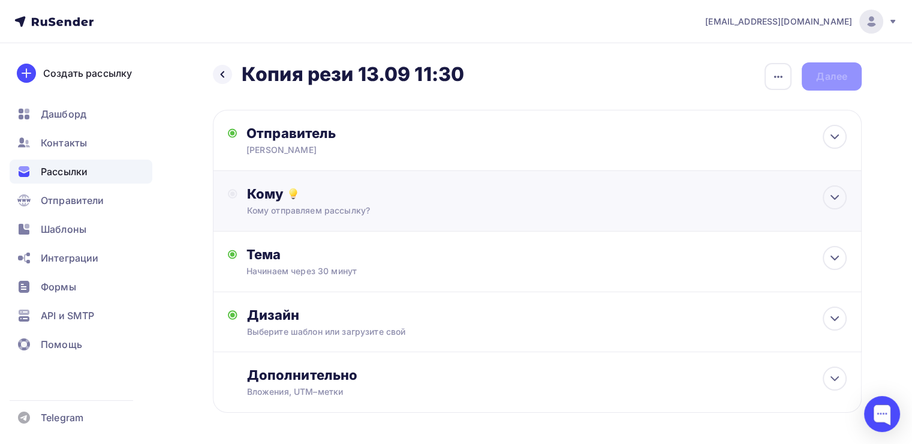
click at [444, 210] on div "Кому отправляем рассылку?" at bounding box center [516, 210] width 539 height 12
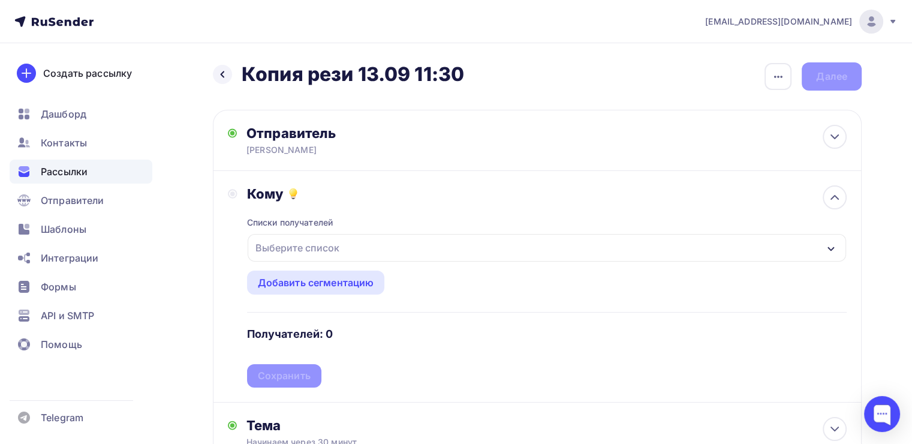
click at [300, 247] on div "Выберите список" at bounding box center [298, 248] width 94 height 22
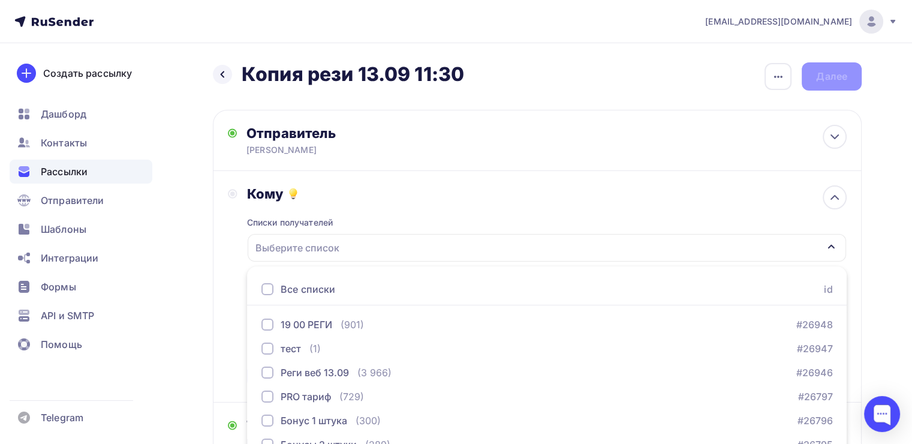
scroll to position [132, 0]
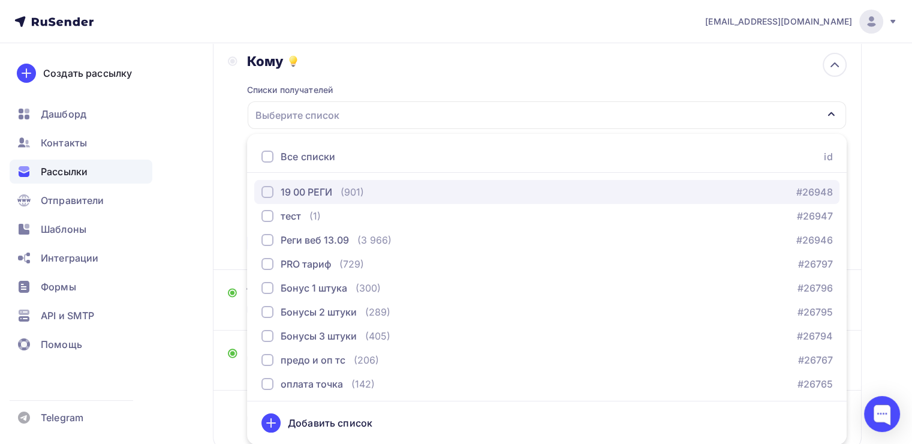
click at [269, 197] on div "19 00 РЕГИ" at bounding box center [296, 192] width 71 height 14
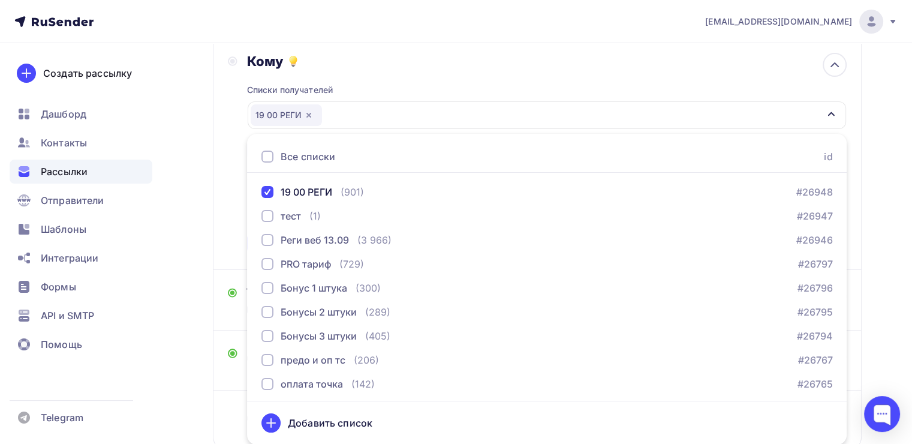
click at [230, 187] on div "Кому Списки получателей 19 00 РЕГИ Все списки id 19 00 РЕГИ (901) #26948 тест (…" at bounding box center [537, 154] width 619 height 202
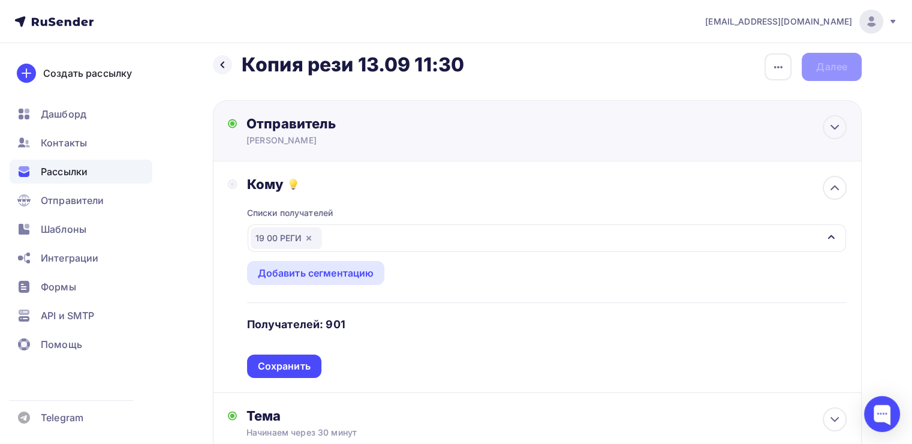
scroll to position [0, 0]
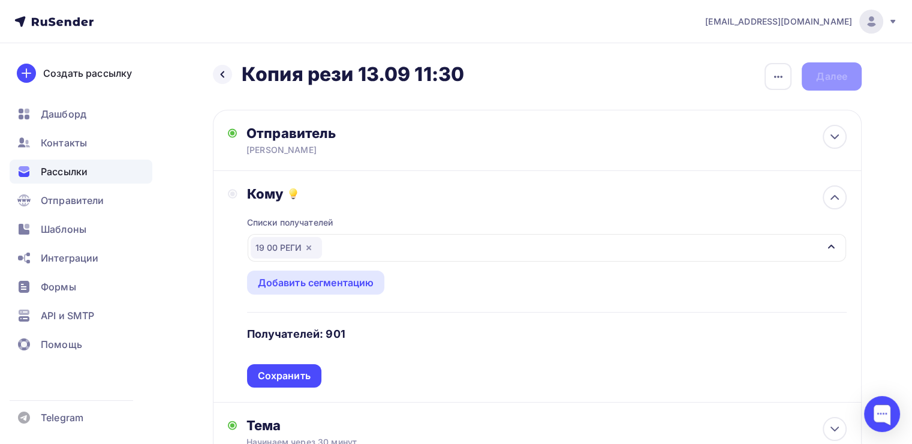
drag, startPoint x: 777, startPoint y: 79, endPoint x: 758, endPoint y: 82, distance: 19.4
click at [777, 79] on icon "button" at bounding box center [778, 77] width 14 height 14
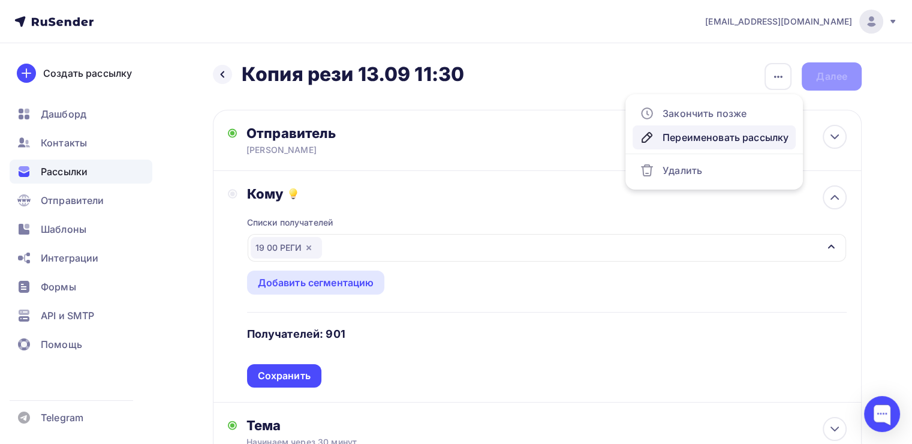
click at [667, 131] on div "Переименовать рассылку" at bounding box center [714, 137] width 149 height 14
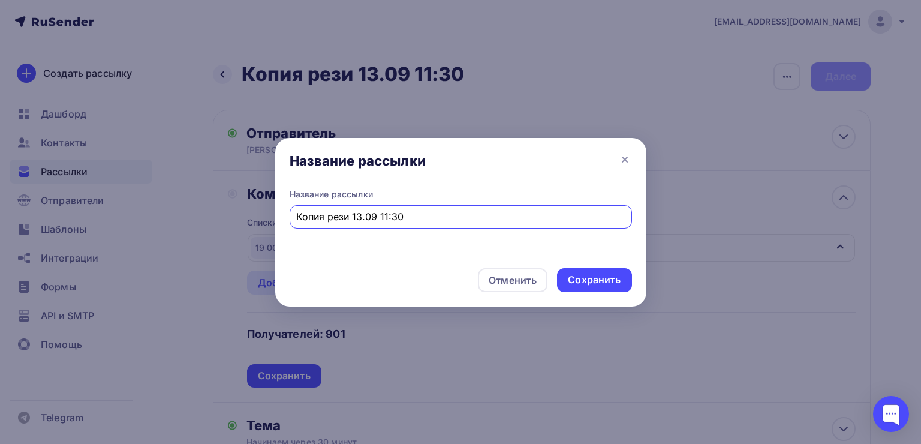
click at [387, 212] on input "Копия рези 13.09 11:30" at bounding box center [460, 216] width 328 height 14
type input "Копия рези 13.09 18:30"
click at [582, 278] on div "Сохранить" at bounding box center [594, 280] width 53 height 14
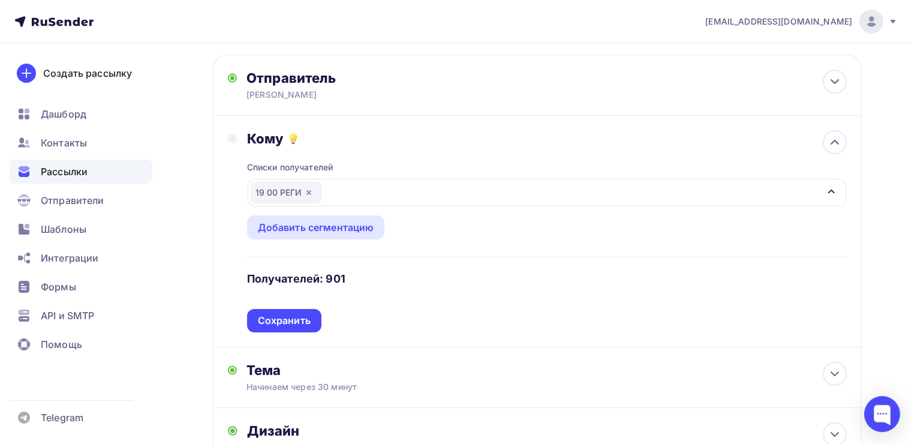
scroll to position [60, 0]
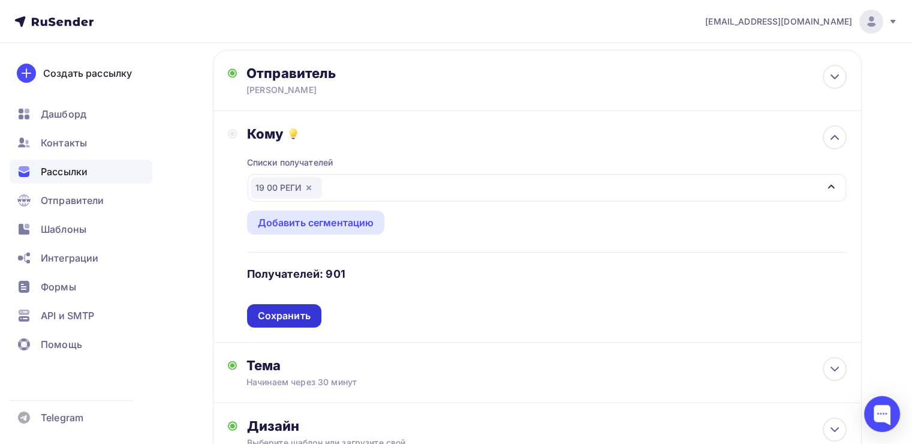
click at [296, 312] on div "Сохранить" at bounding box center [284, 316] width 53 height 14
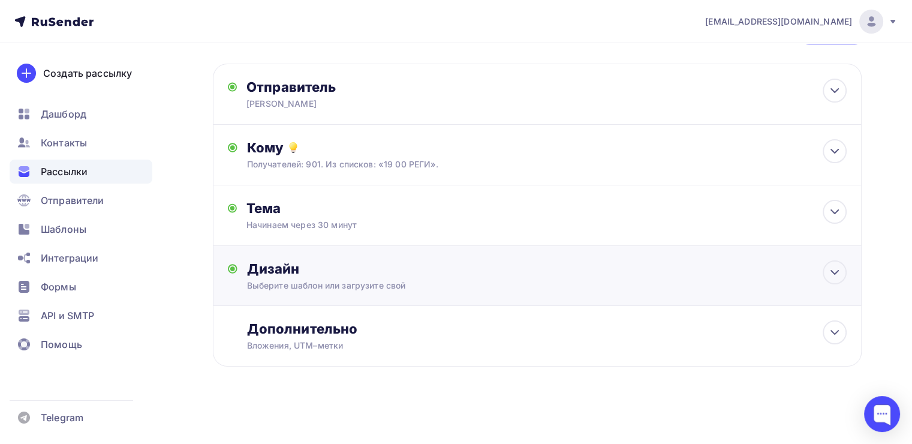
scroll to position [46, 0]
click at [383, 280] on div "Выберите шаблон или загрузите свой" at bounding box center [516, 286] width 539 height 12
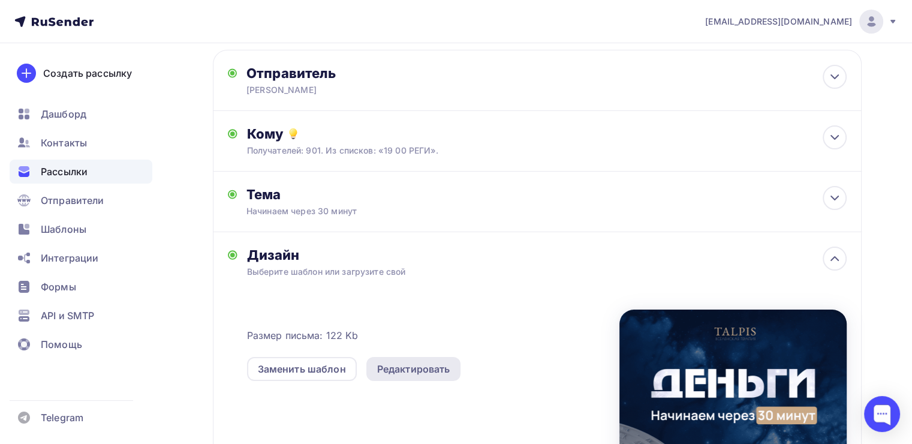
click at [393, 371] on div "Редактировать" at bounding box center [413, 368] width 73 height 14
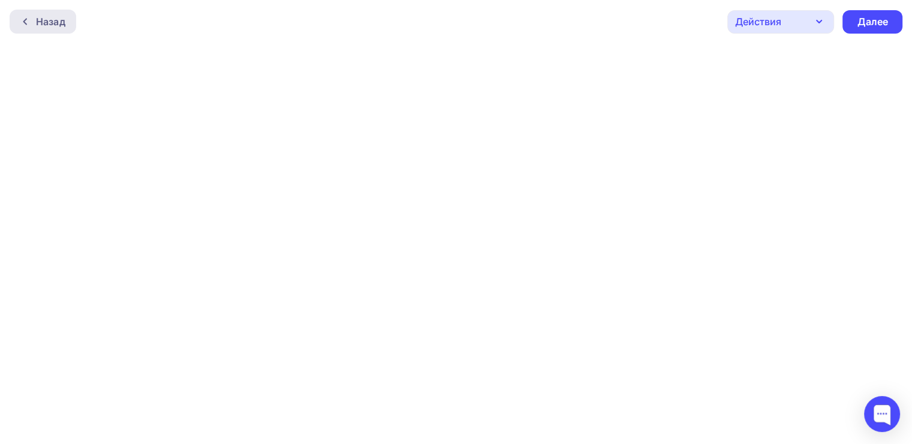
click at [43, 26] on div "Назад" at bounding box center [50, 21] width 29 height 14
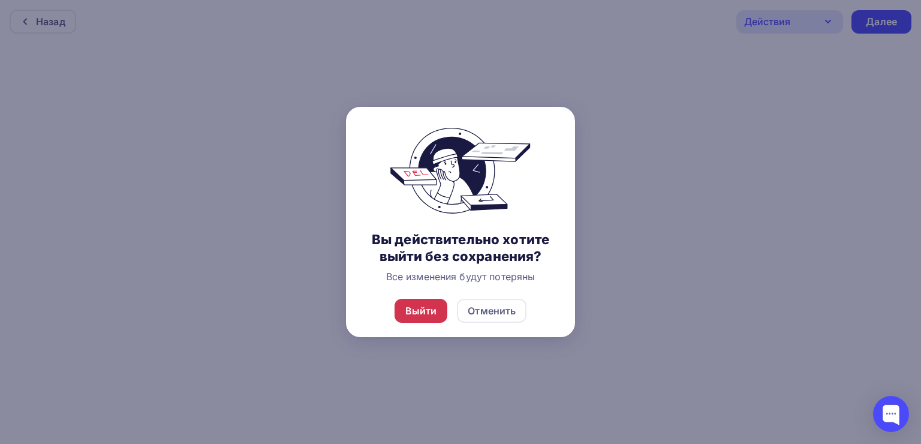
click at [433, 317] on div "Выйти" at bounding box center [421, 310] width 32 height 14
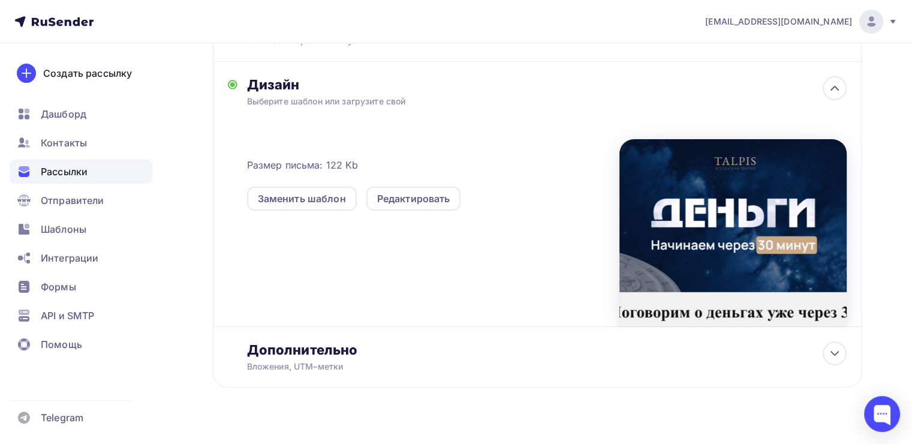
scroll to position [250, 0]
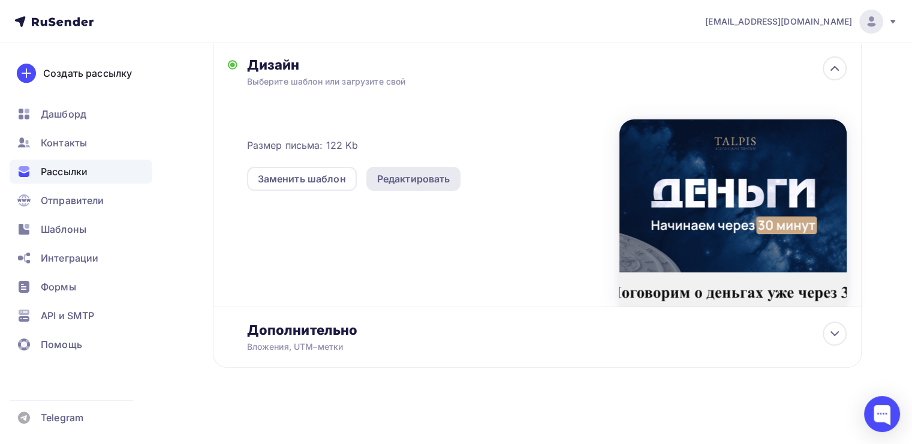
click at [421, 181] on div "Редактировать" at bounding box center [413, 178] width 73 height 14
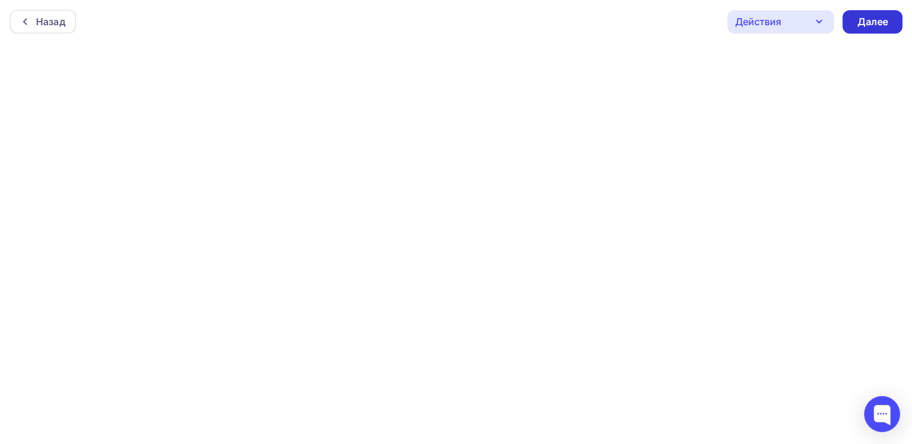
click at [868, 23] on div "Далее" at bounding box center [872, 22] width 31 height 14
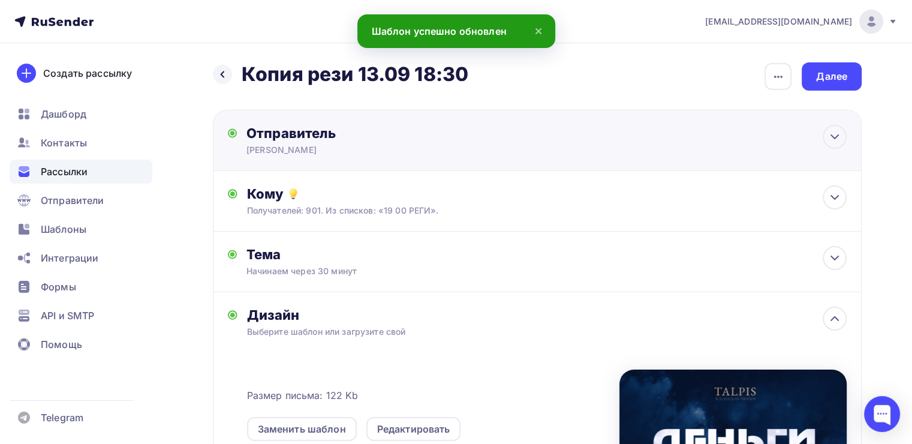
click at [489, 162] on div "Отправитель [PERSON_NAME] Email * [EMAIL_ADDRESS][DOMAIN_NAME] [EMAIL_ADDRESS][…" at bounding box center [537, 140] width 649 height 61
type input "[PERSON_NAME]"
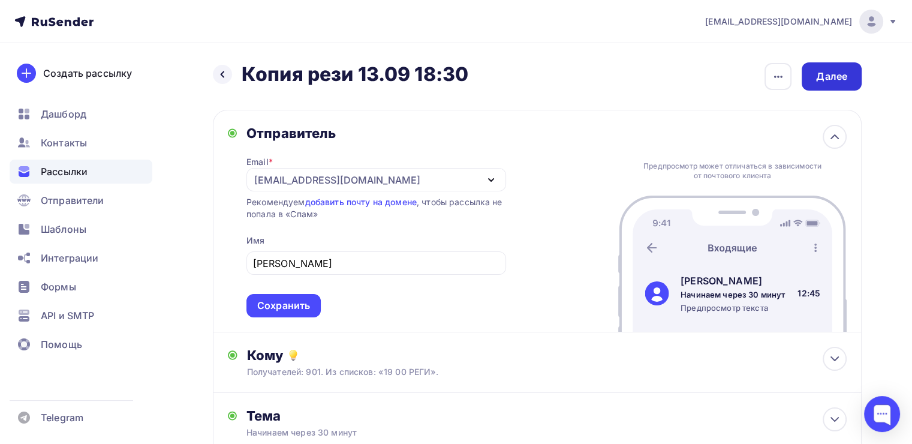
click at [832, 71] on div "Далее" at bounding box center [831, 77] width 31 height 14
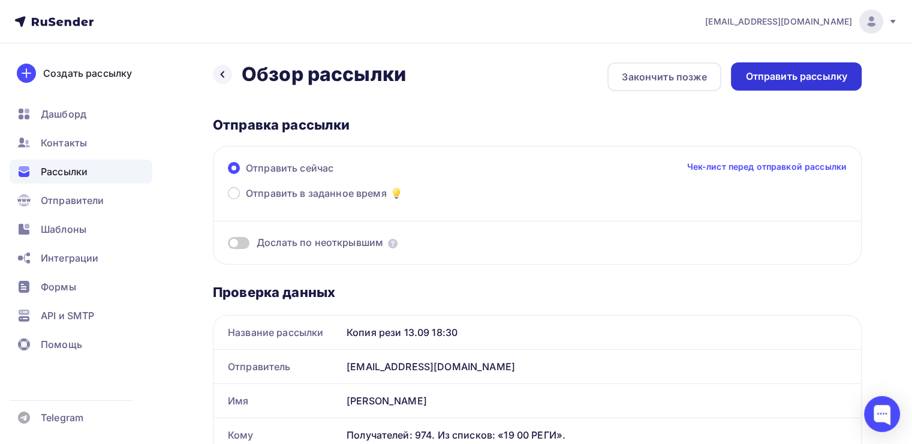
click at [807, 79] on div "Отправить рассылку" at bounding box center [796, 77] width 102 height 14
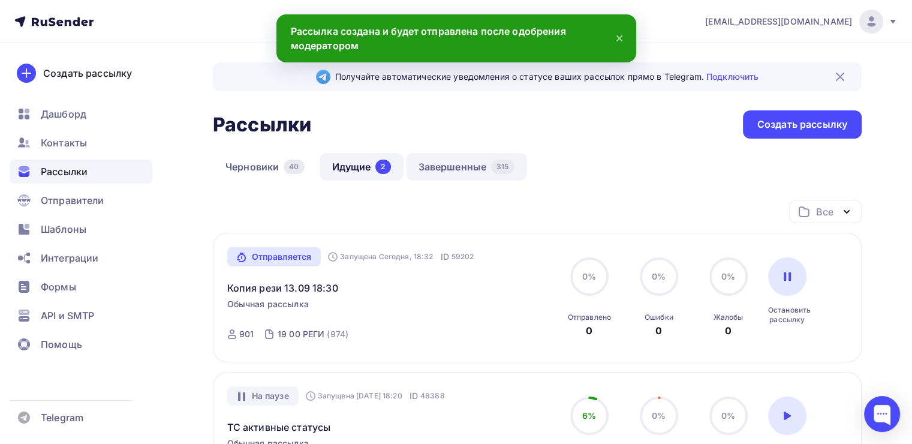
click at [465, 165] on link "Завершенные 315" at bounding box center [466, 167] width 121 height 28
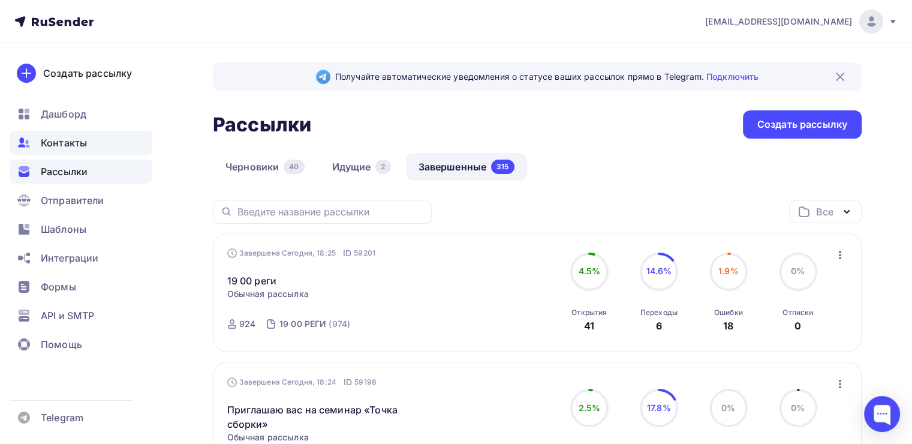
click at [86, 137] on div "Контакты" at bounding box center [81, 143] width 143 height 24
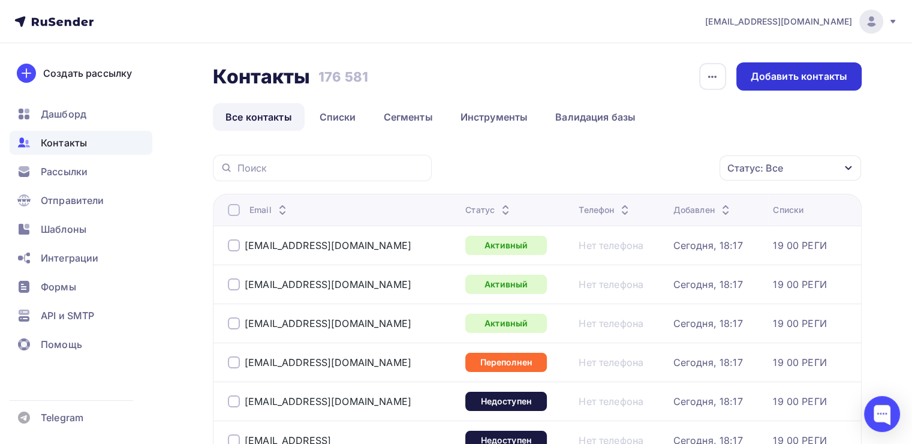
click at [819, 89] on div "Добавить контакты" at bounding box center [798, 76] width 125 height 28
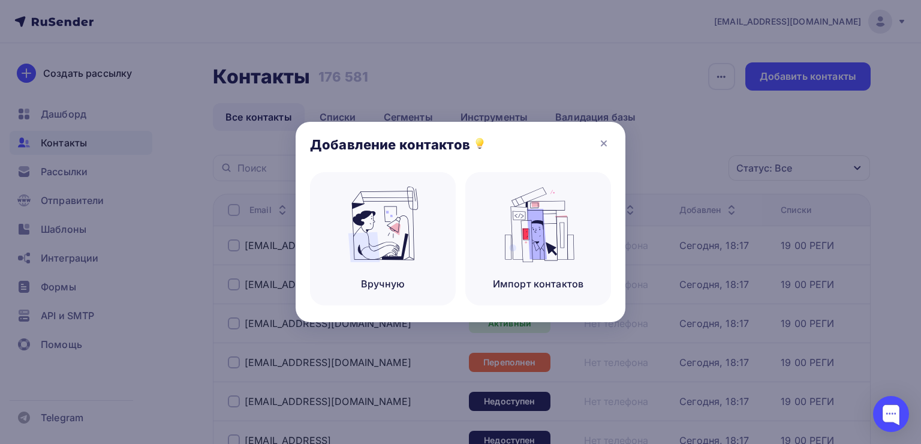
click at [480, 116] on div at bounding box center [460, 222] width 921 height 444
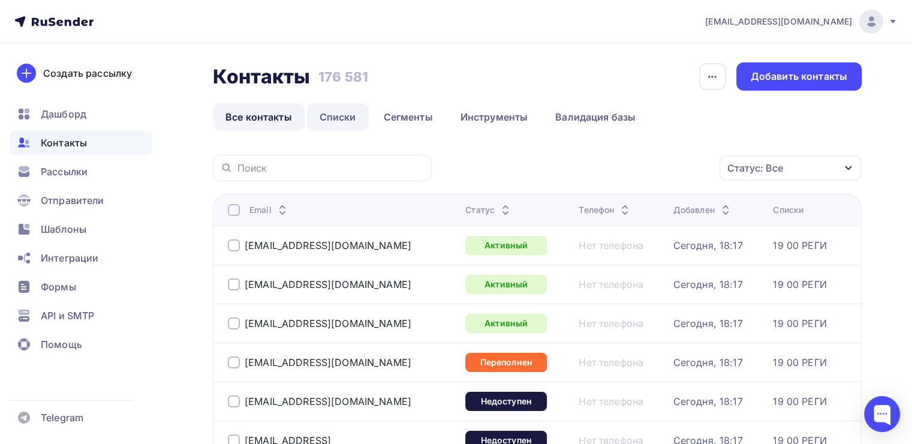
click at [345, 120] on link "Списки" at bounding box center [338, 117] width 62 height 28
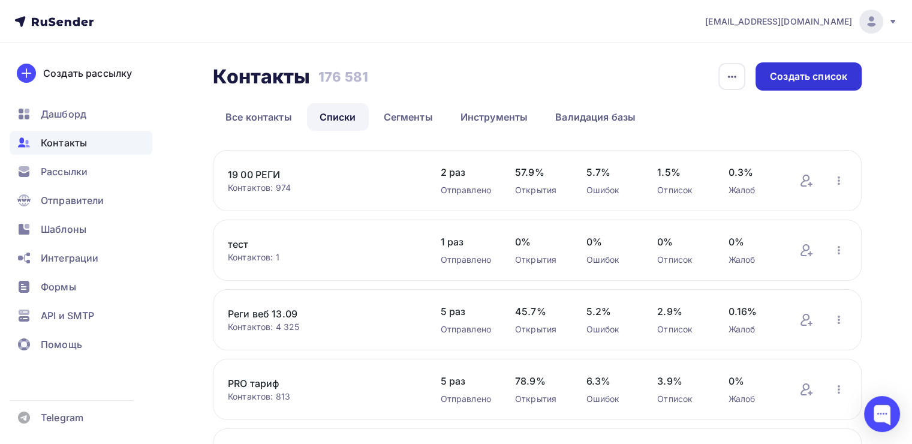
click at [833, 85] on div "Создать список" at bounding box center [808, 76] width 106 height 28
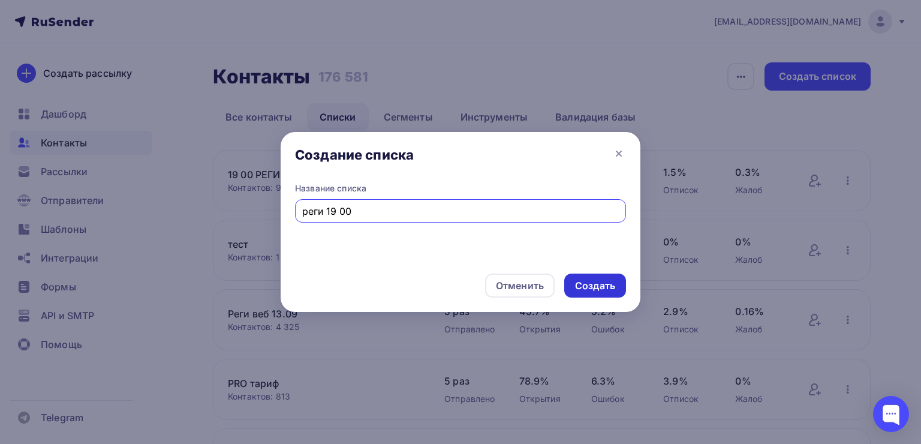
type input "реги 19 00"
click at [585, 287] on div "Создать" at bounding box center [595, 286] width 40 height 14
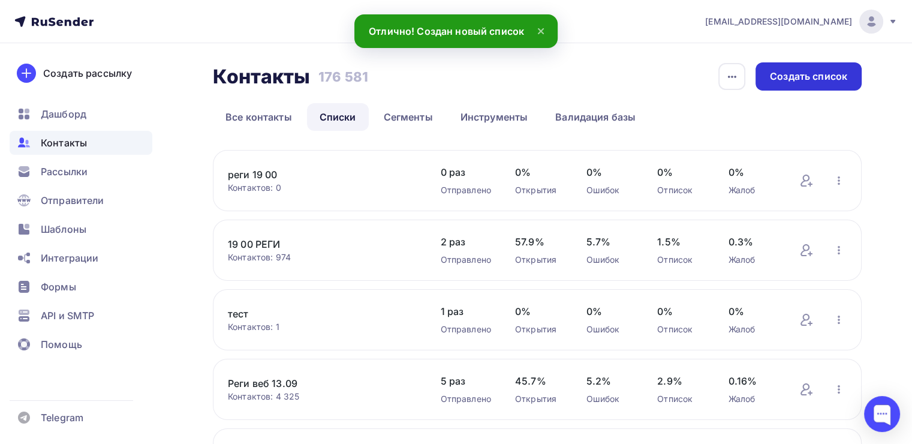
click at [815, 88] on div "Создать список" at bounding box center [808, 76] width 106 height 28
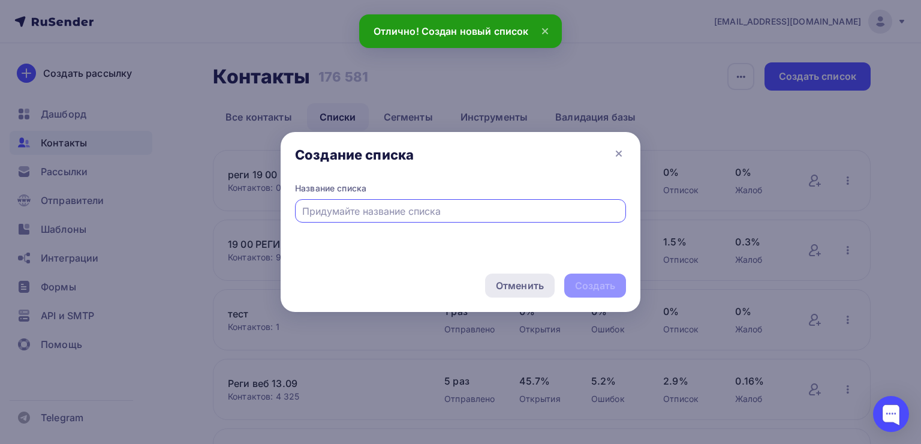
click at [526, 295] on div "Отменить" at bounding box center [520, 285] width 70 height 24
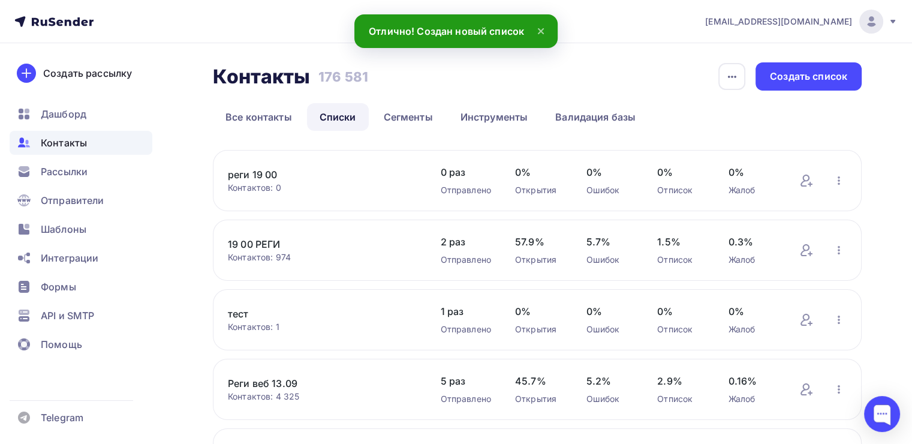
click at [834, 188] on div "реги 19 00 Контактов: 0 Добавить контакты Переименовать список Скачать список О…" at bounding box center [537, 180] width 649 height 61
click at [840, 185] on icon "button" at bounding box center [838, 180] width 14 height 14
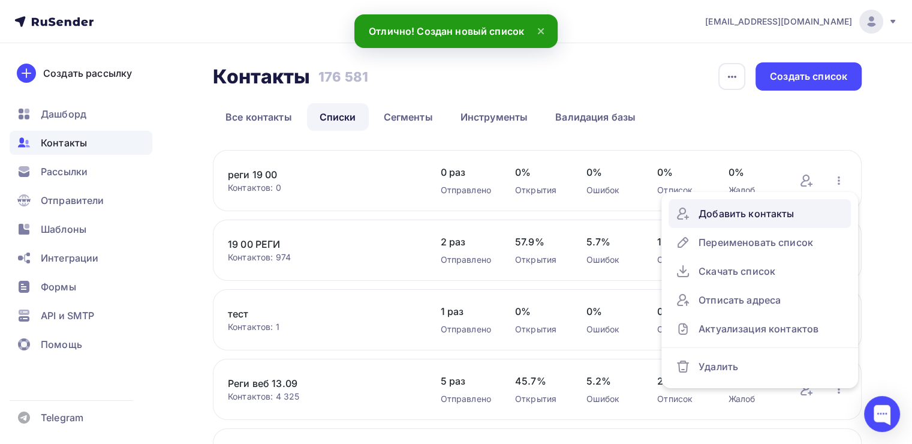
click at [740, 220] on div "Добавить контакты" at bounding box center [760, 213] width 168 height 19
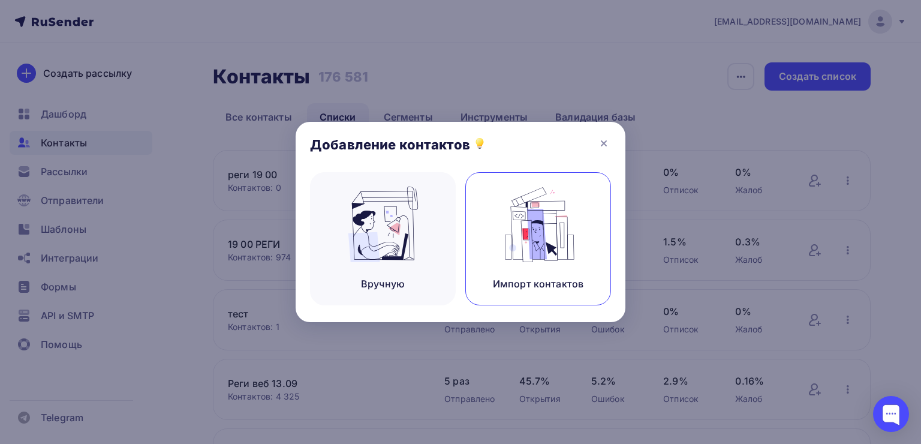
click at [492, 231] on div "Импорт контактов" at bounding box center [538, 238] width 146 height 133
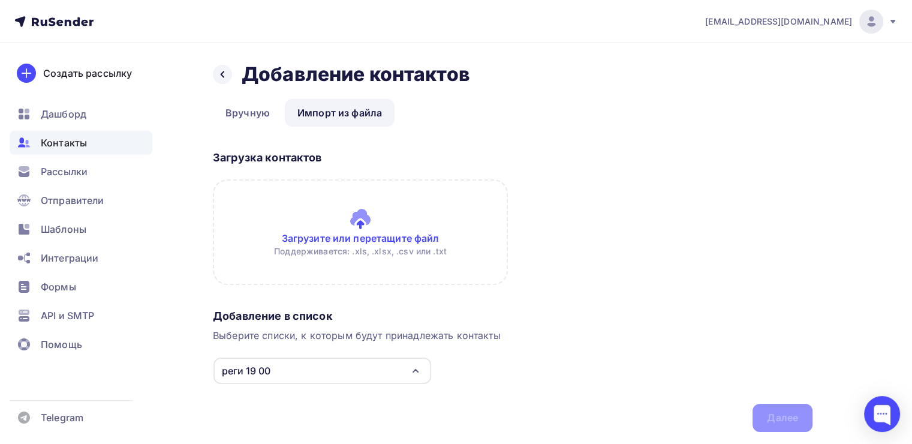
click at [299, 216] on input "file" at bounding box center [360, 232] width 295 height 106
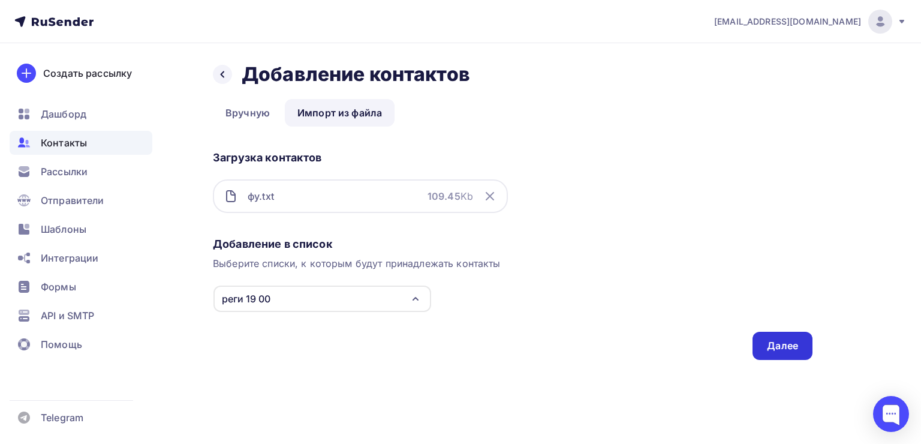
click at [797, 351] on div "Далее" at bounding box center [782, 346] width 31 height 14
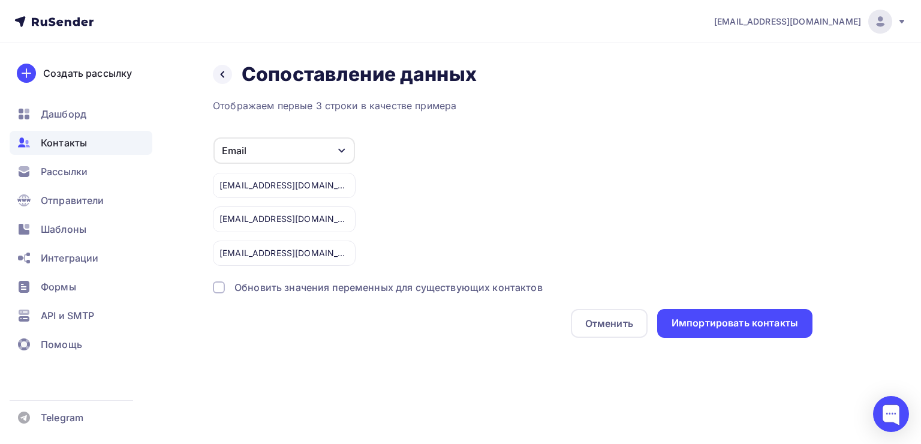
click at [731, 340] on div "Назад Сопоставление данных Сопоставление данных Отображаем первые 3 строки в ка…" at bounding box center [460, 214] width 921 height 342
click at [733, 328] on div "Импортировать контакты" at bounding box center [734, 323] width 155 height 29
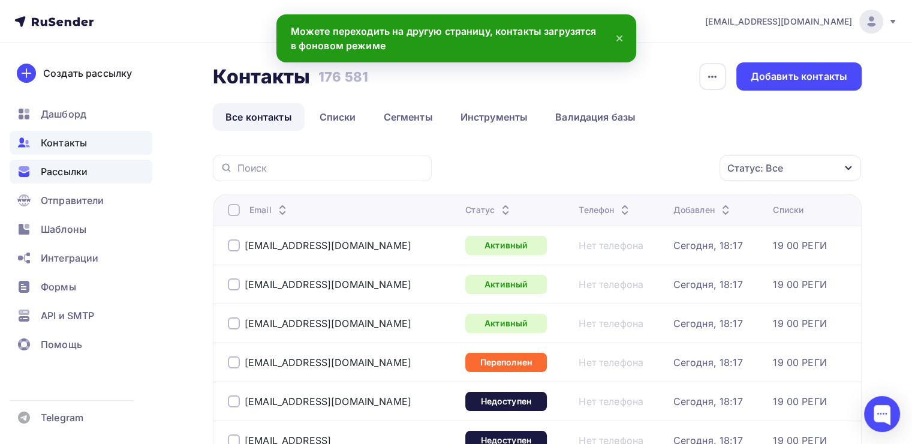
click at [92, 175] on div "Рассылки" at bounding box center [81, 171] width 143 height 24
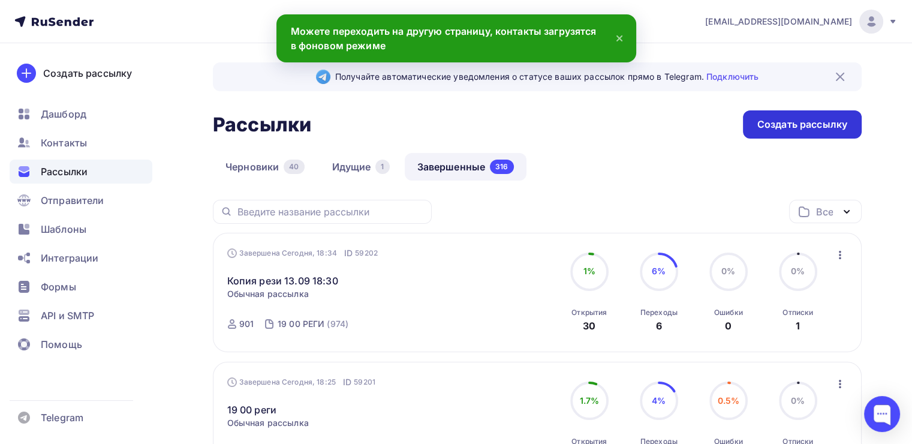
click at [797, 137] on div "Создать рассылку" at bounding box center [802, 124] width 119 height 28
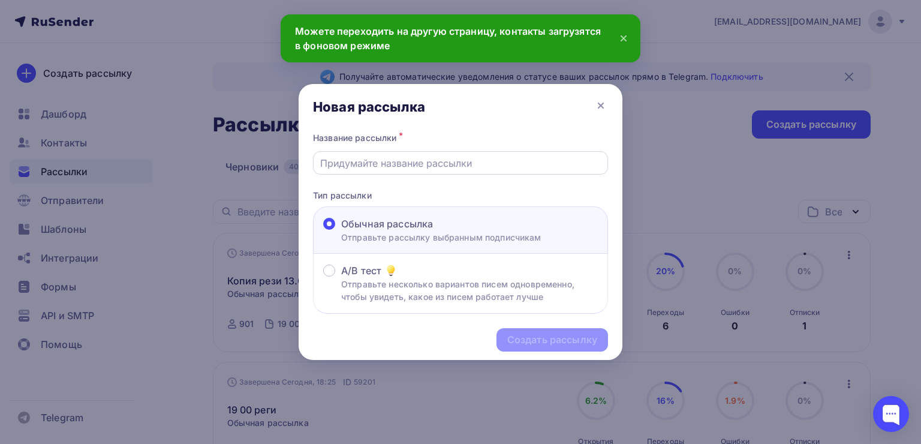
click at [397, 158] on input "text" at bounding box center [460, 163] width 281 height 14
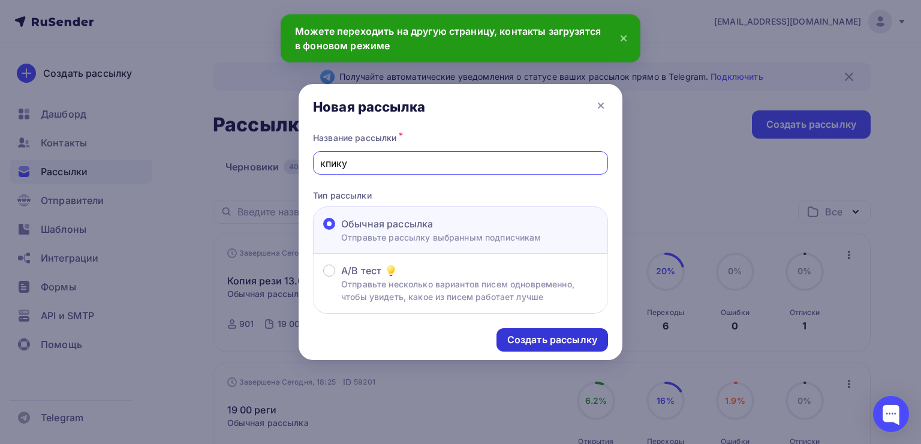
type input "кпику"
click at [508, 329] on div "Создать рассылку" at bounding box center [551, 339] width 111 height 23
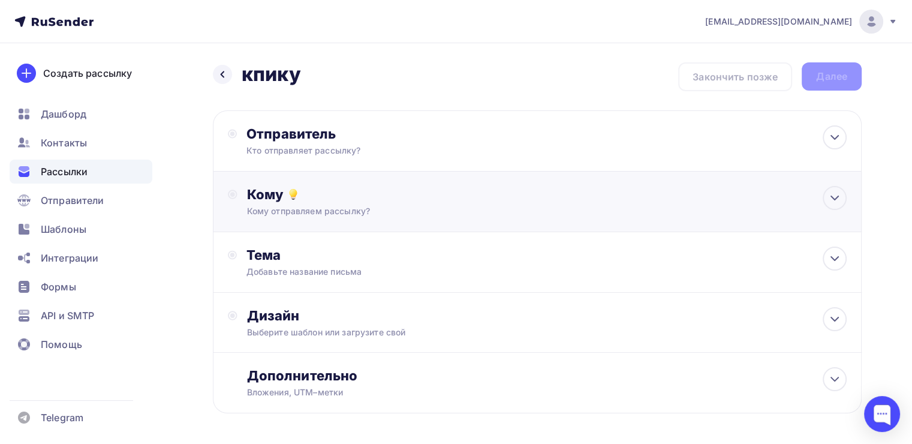
click at [324, 197] on div "Кому" at bounding box center [546, 194] width 599 height 17
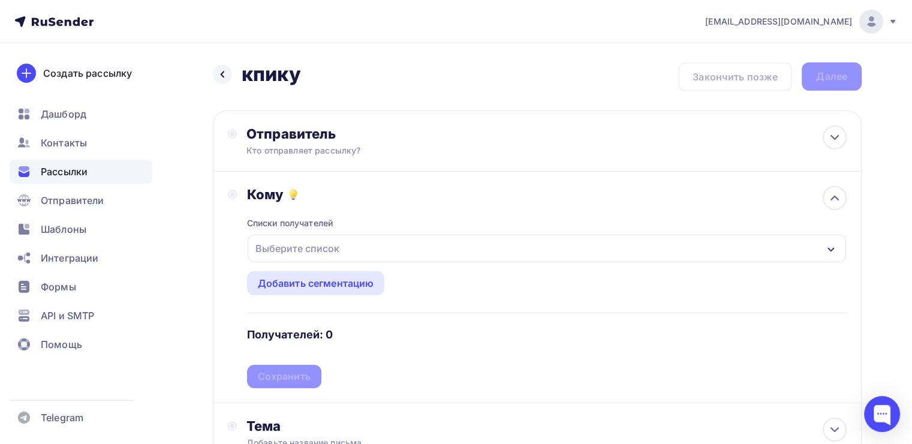
click at [309, 251] on div "Выберите список" at bounding box center [298, 248] width 94 height 22
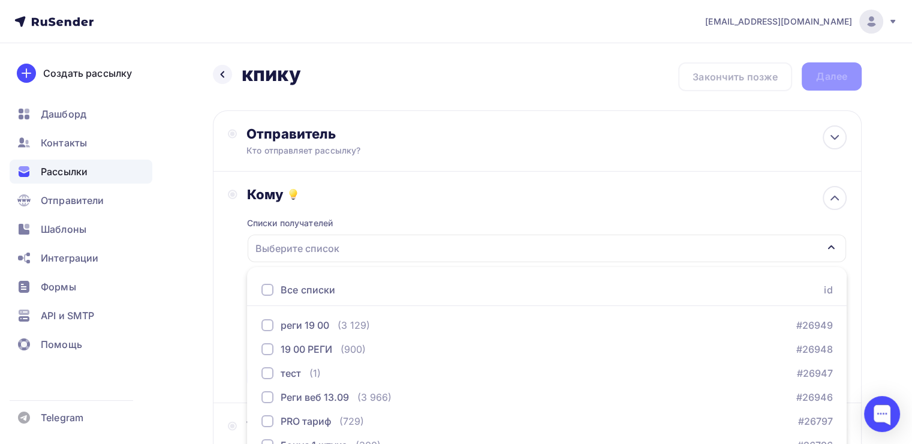
scroll to position [132, 0]
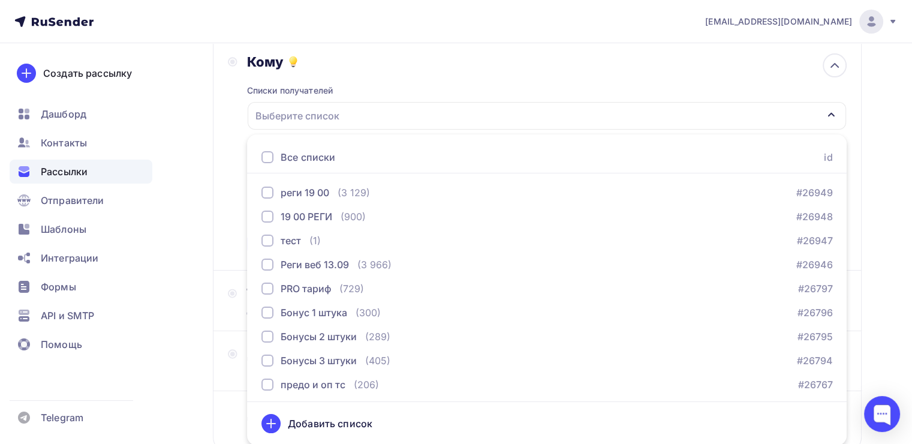
drag, startPoint x: 226, startPoint y: 185, endPoint x: 267, endPoint y: 210, distance: 47.9
click at [227, 185] on div "Кому Списки получателей Выберите список Все списки id реги 19 00 (3 129) #26949…" at bounding box center [537, 154] width 649 height 231
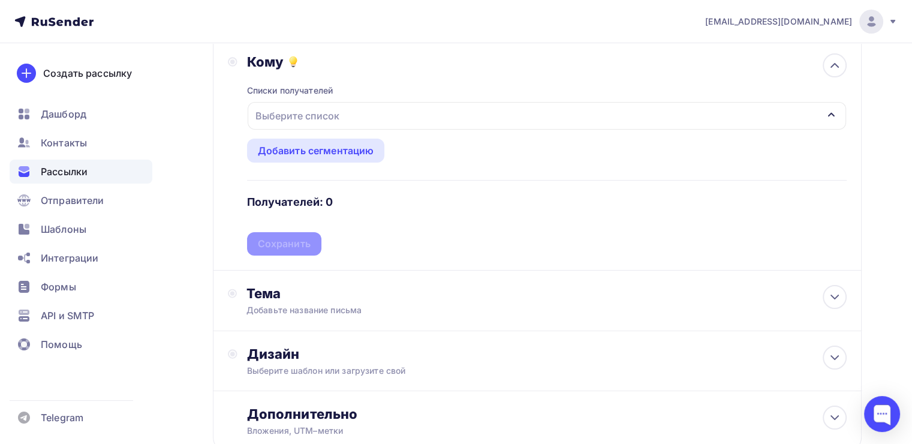
click at [332, 115] on div "Выберите список" at bounding box center [298, 116] width 94 height 22
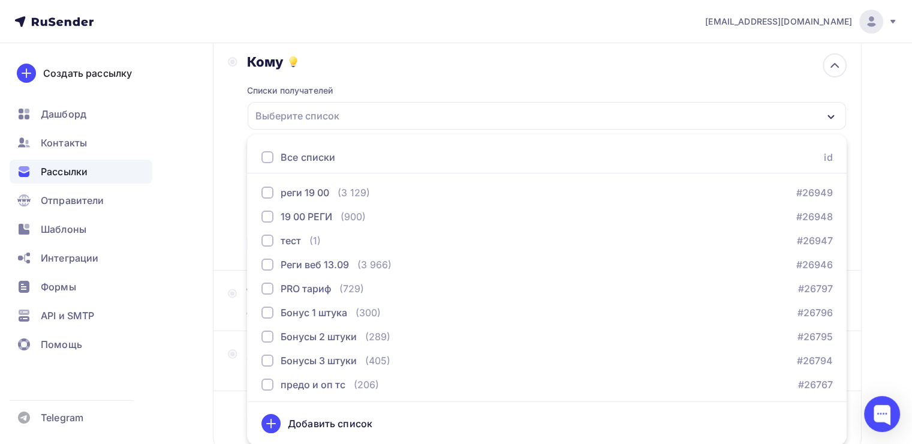
click at [179, 119] on div "Назад кпику кпику Закончить позже Далее Отправитель Кто отправляет рассылку? Em…" at bounding box center [456, 220] width 912 height 618
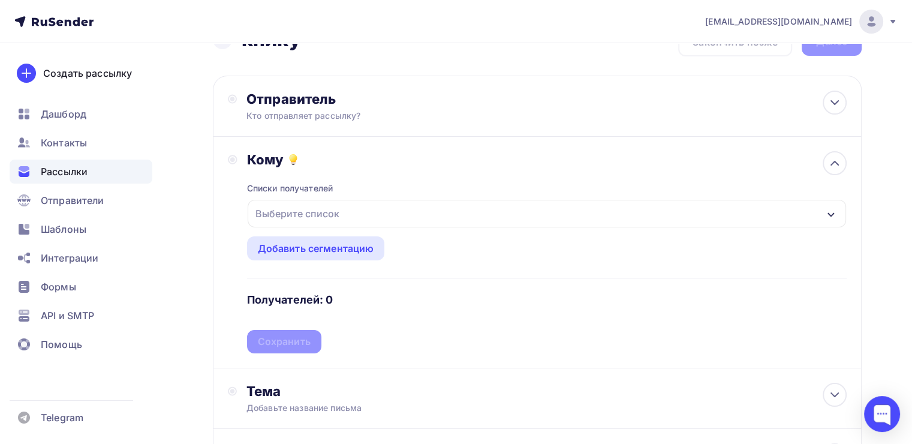
scroll to position [0, 0]
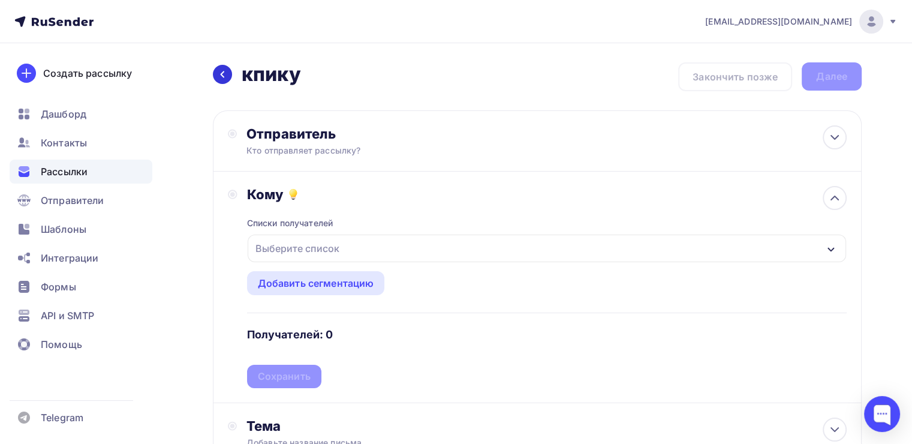
click at [221, 70] on icon at bounding box center [223, 75] width 10 height 10
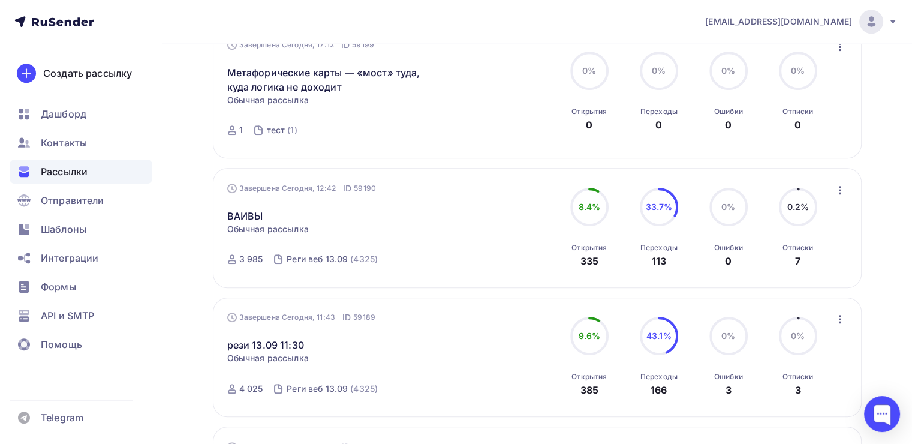
scroll to position [754, 0]
click at [839, 185] on icon "button" at bounding box center [840, 189] width 2 height 8
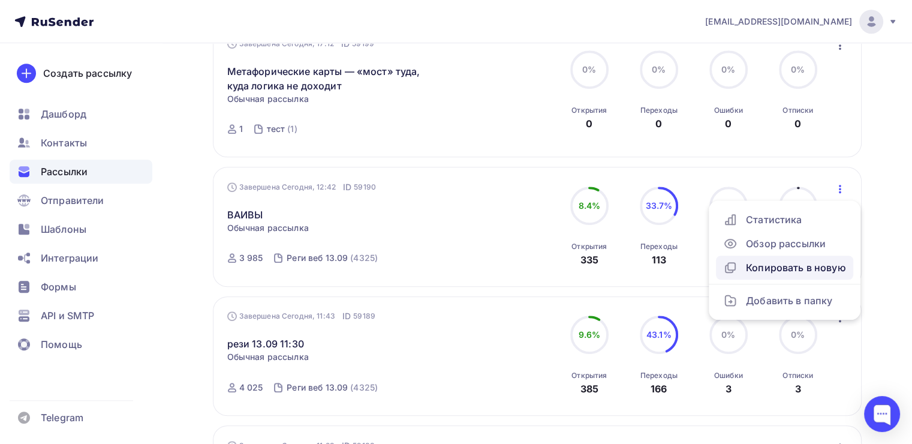
click at [769, 266] on div "Копировать в новую" at bounding box center [784, 267] width 123 height 14
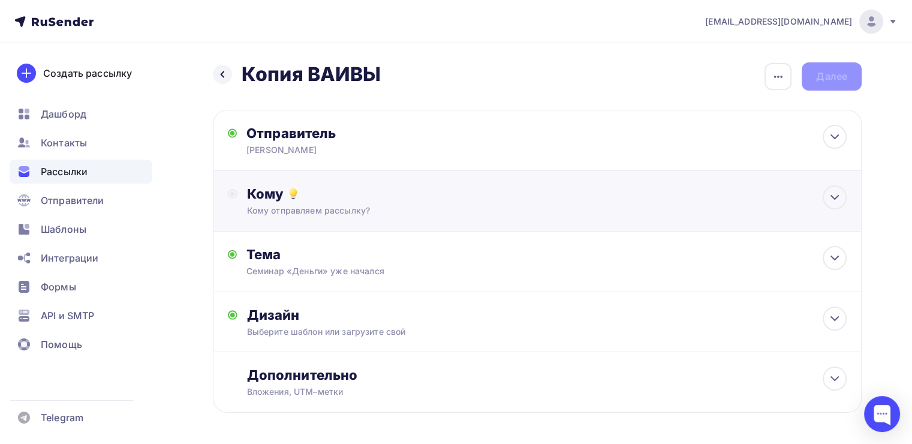
click at [382, 195] on div "Кому" at bounding box center [546, 193] width 599 height 17
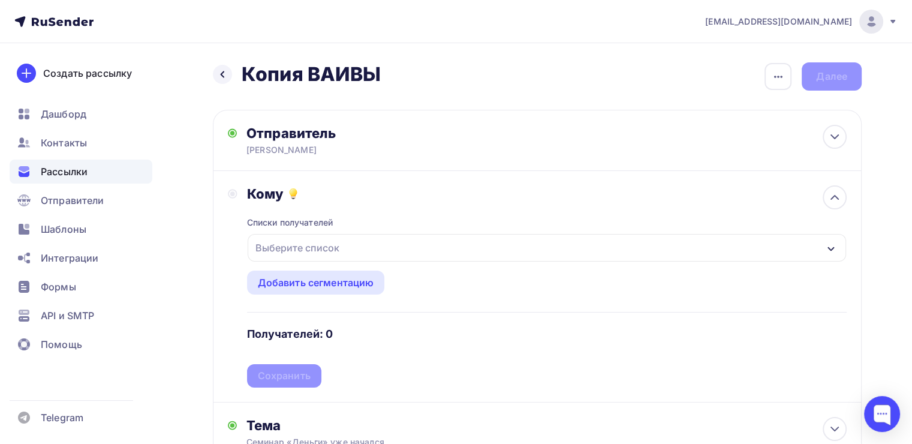
click at [314, 249] on div "Выберите список" at bounding box center [298, 248] width 94 height 22
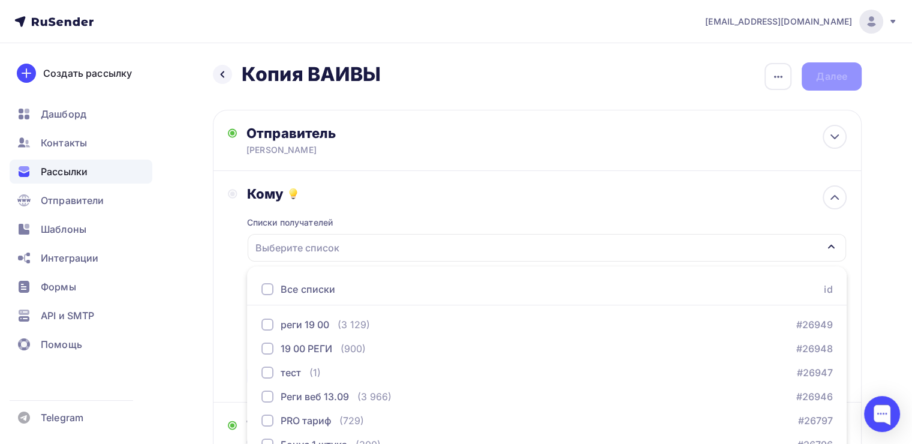
scroll to position [132, 0]
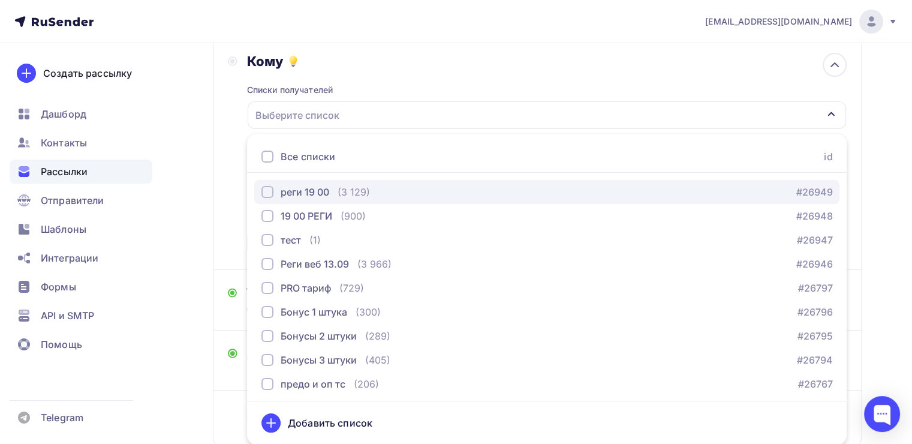
click at [271, 194] on div "button" at bounding box center [267, 192] width 12 height 12
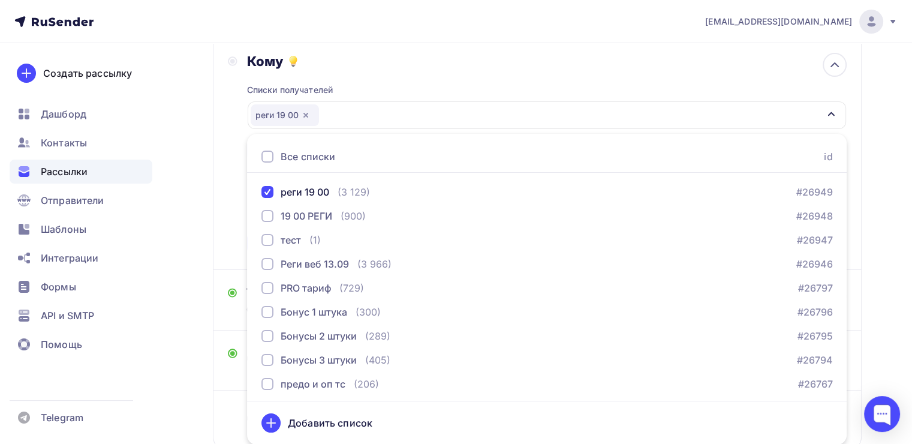
click at [229, 176] on div "Кому Списки получателей реги 19 00 Все списки id реги 19 00 (3 129) #26949 19 0…" at bounding box center [537, 154] width 619 height 202
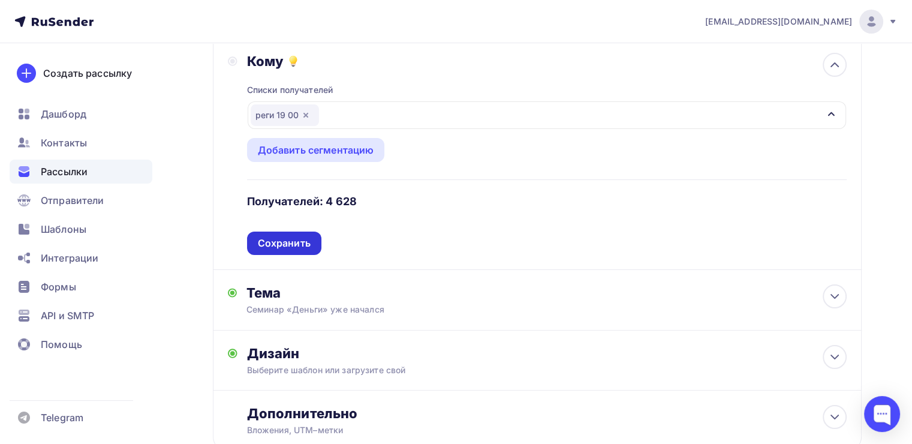
click at [271, 237] on div "Сохранить" at bounding box center [284, 243] width 53 height 14
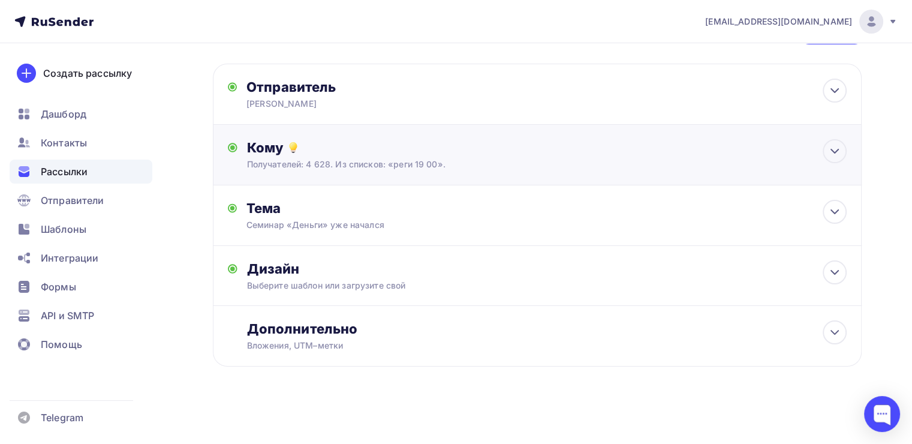
scroll to position [46, 0]
click at [352, 231] on div "Тема Семинар «Деньги» уже начался Тема * Семинар «Деньги» уже начался Рекоменду…" at bounding box center [537, 216] width 649 height 61
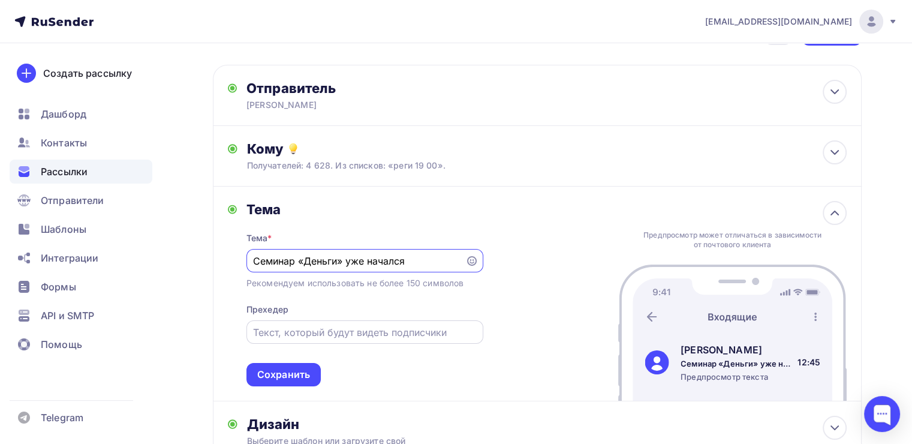
scroll to position [199, 0]
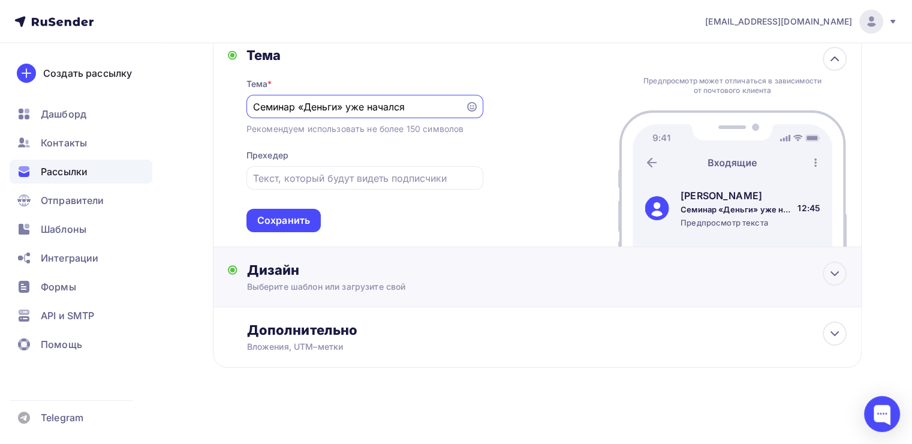
click at [333, 281] on div "Выберите шаблон или загрузите свой" at bounding box center [516, 287] width 539 height 12
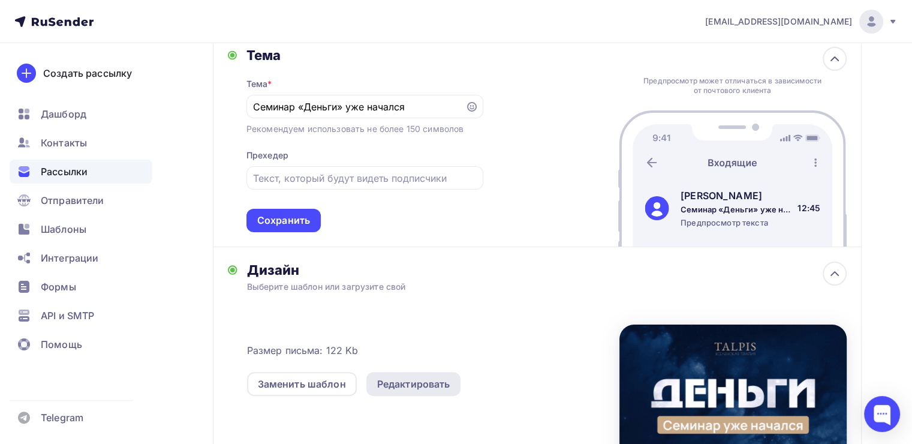
click at [409, 378] on div "Редактировать" at bounding box center [413, 383] width 73 height 14
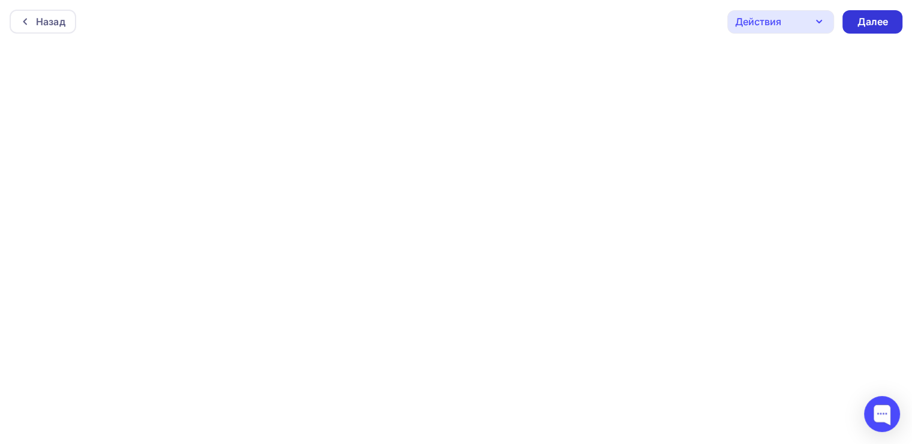
click at [874, 19] on div "Далее" at bounding box center [872, 22] width 31 height 14
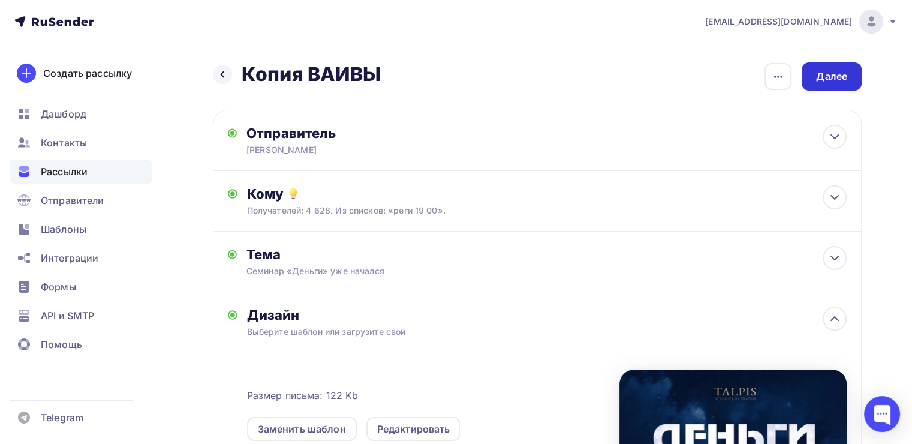
click at [827, 79] on div "Далее" at bounding box center [831, 77] width 31 height 14
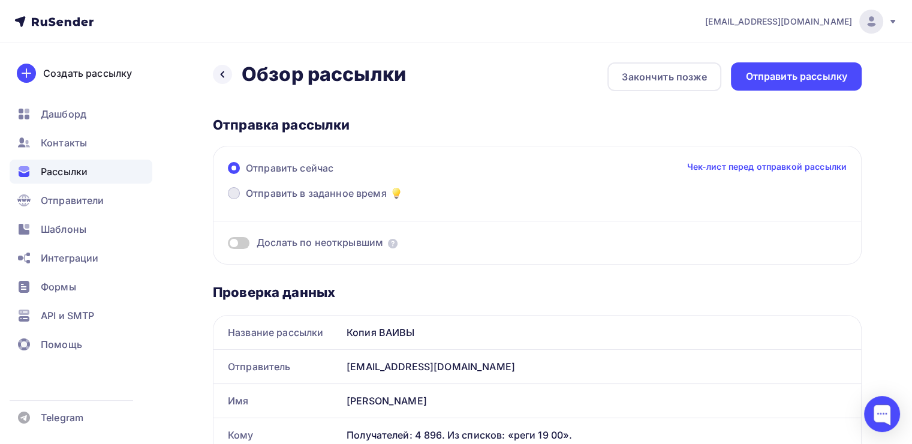
click at [253, 193] on span "Отправить в заданное время" at bounding box center [316, 193] width 141 height 14
click at [246, 200] on input "Отправить в заданное время" at bounding box center [246, 200] width 0 height 0
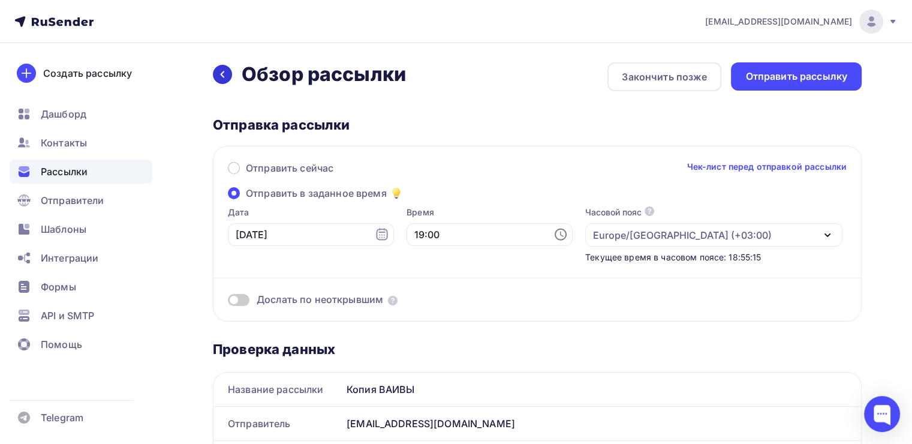
click at [222, 77] on icon at bounding box center [223, 75] width 10 height 10
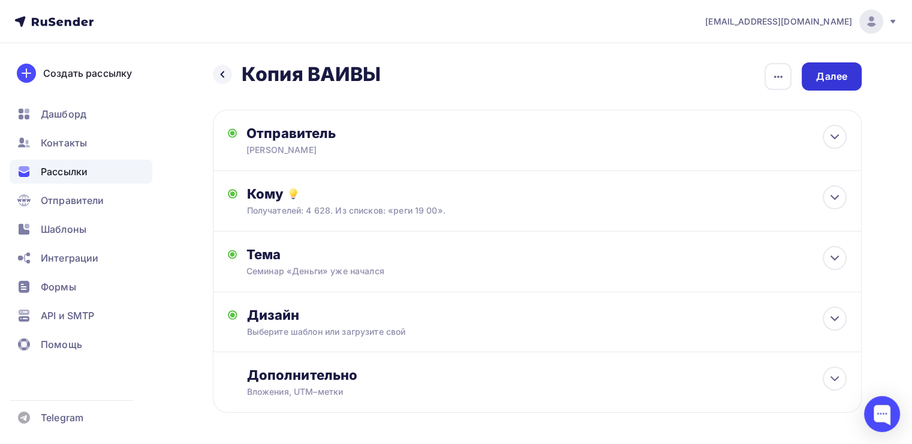
click at [829, 81] on div "Далее" at bounding box center [831, 77] width 31 height 14
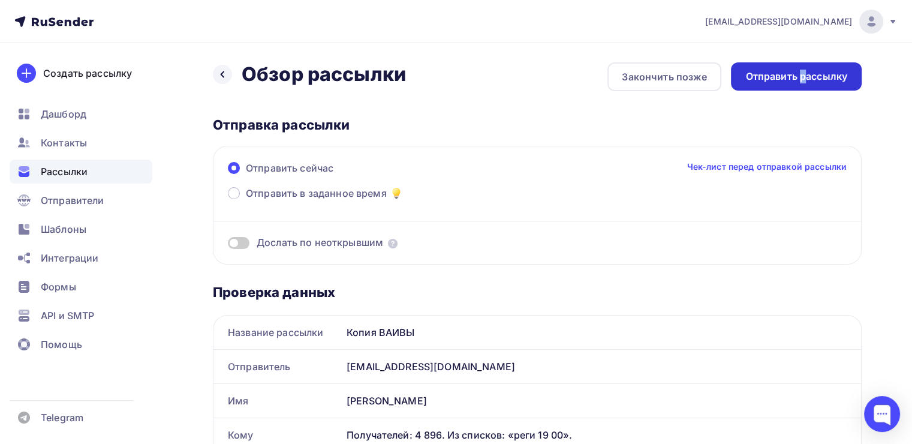
click at [802, 77] on div "Отправить рассылку" at bounding box center [796, 77] width 102 height 14
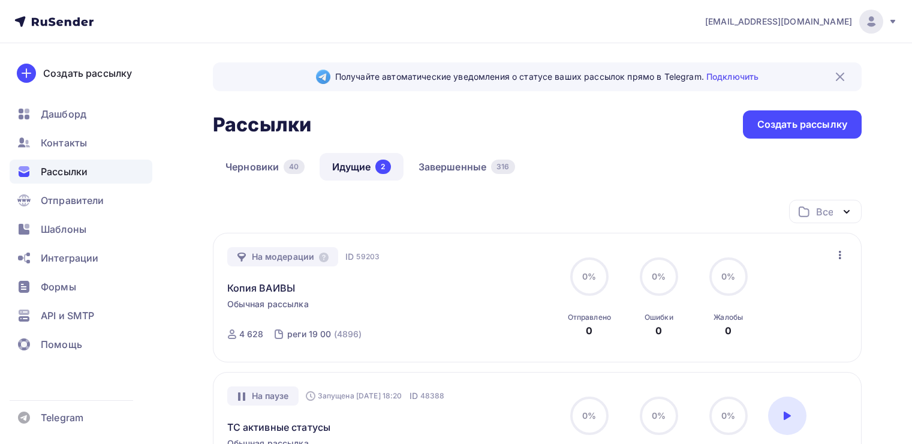
scroll to position [120, 0]
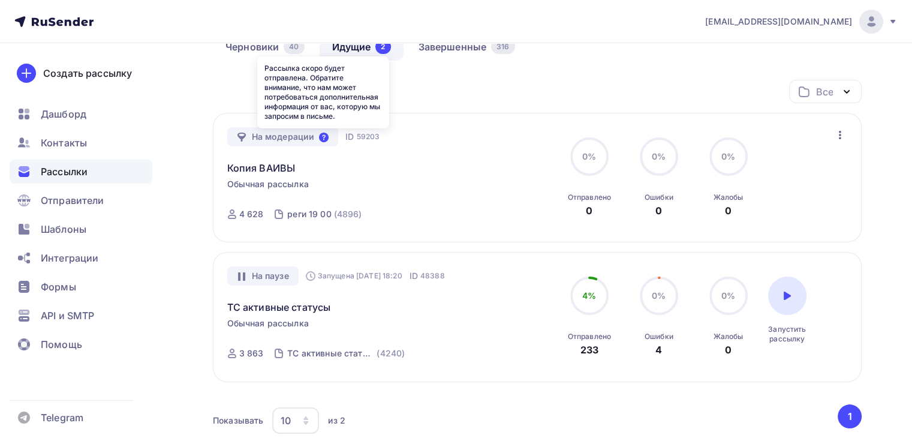
click at [322, 137] on icon at bounding box center [324, 137] width 10 height 10
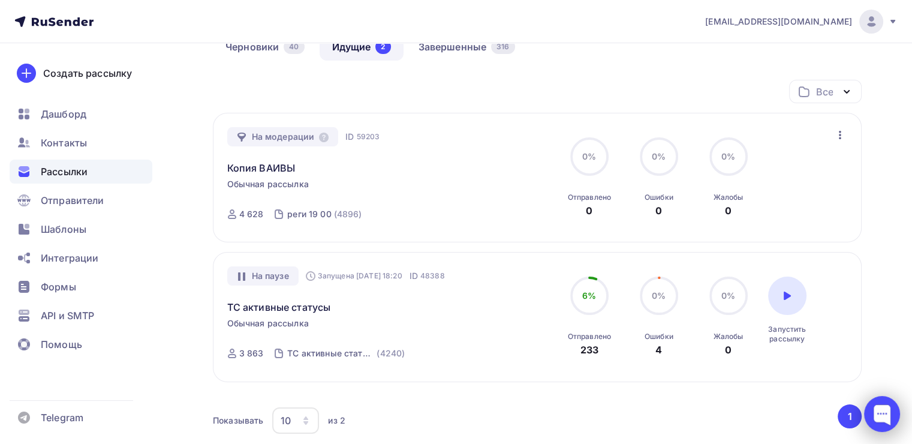
click at [890, 411] on div at bounding box center [882, 414] width 36 height 36
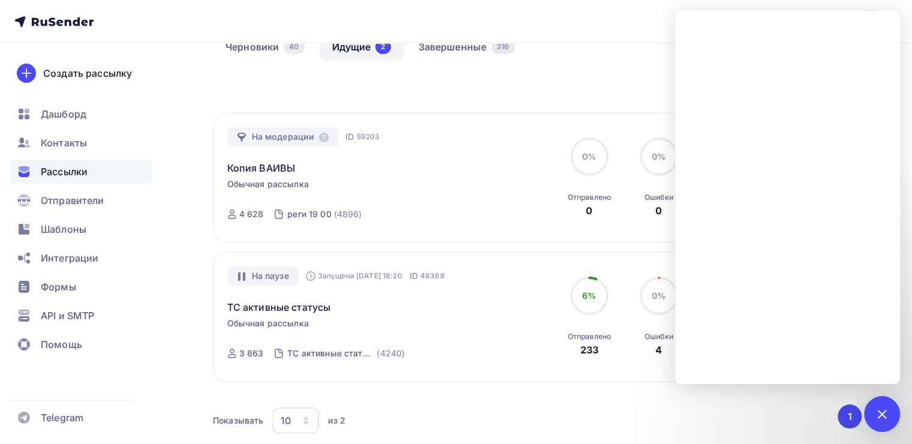
click at [844, 414] on button "1" at bounding box center [849, 416] width 24 height 24
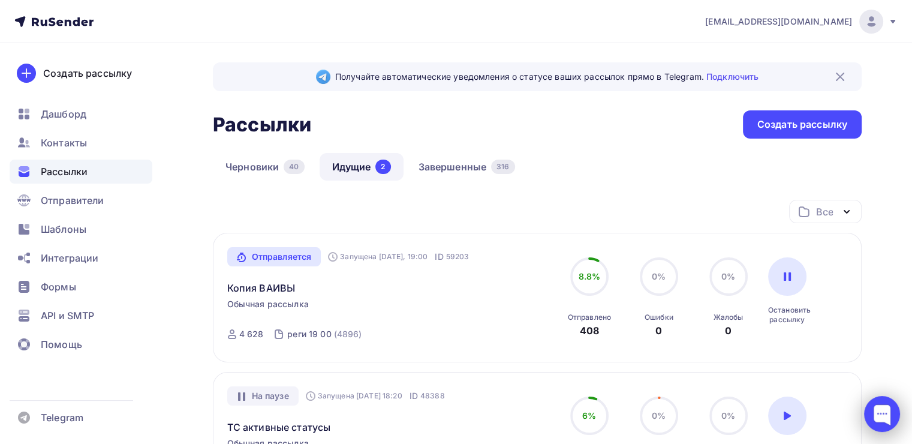
click at [873, 402] on div at bounding box center [882, 414] width 36 height 36
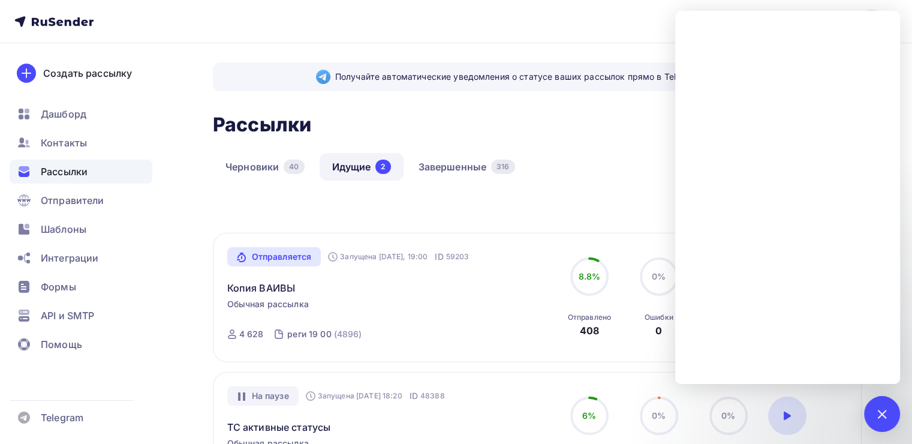
click at [501, 211] on div "Все Все папки Повышение цен (0) Создать новую папку" at bounding box center [537, 216] width 649 height 33
click at [535, 225] on div "Все Все папки Повышение цен (0) Создать новую папку" at bounding box center [537, 216] width 649 height 33
click at [447, 165] on link "Завершенные 316" at bounding box center [467, 167] width 122 height 28
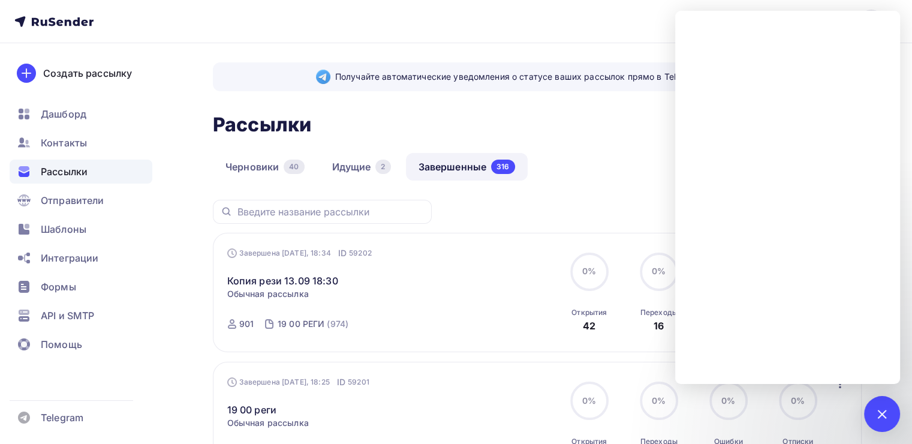
click at [607, 197] on div "Черновики 40 Идущие 2 Завершенные 316" at bounding box center [537, 176] width 649 height 47
click at [894, 410] on div at bounding box center [882, 414] width 36 height 36
